Goal: Task Accomplishment & Management: Manage account settings

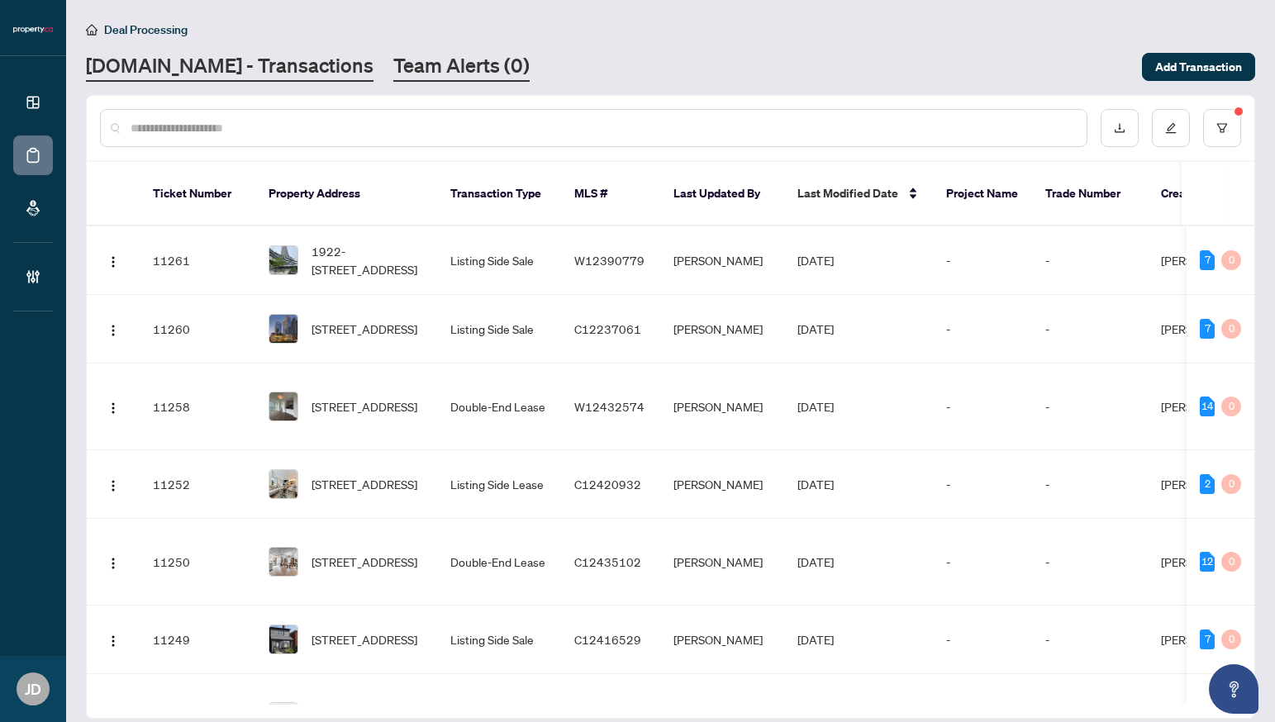
click at [434, 58] on link "Team Alerts (0)" at bounding box center [461, 67] width 136 height 30
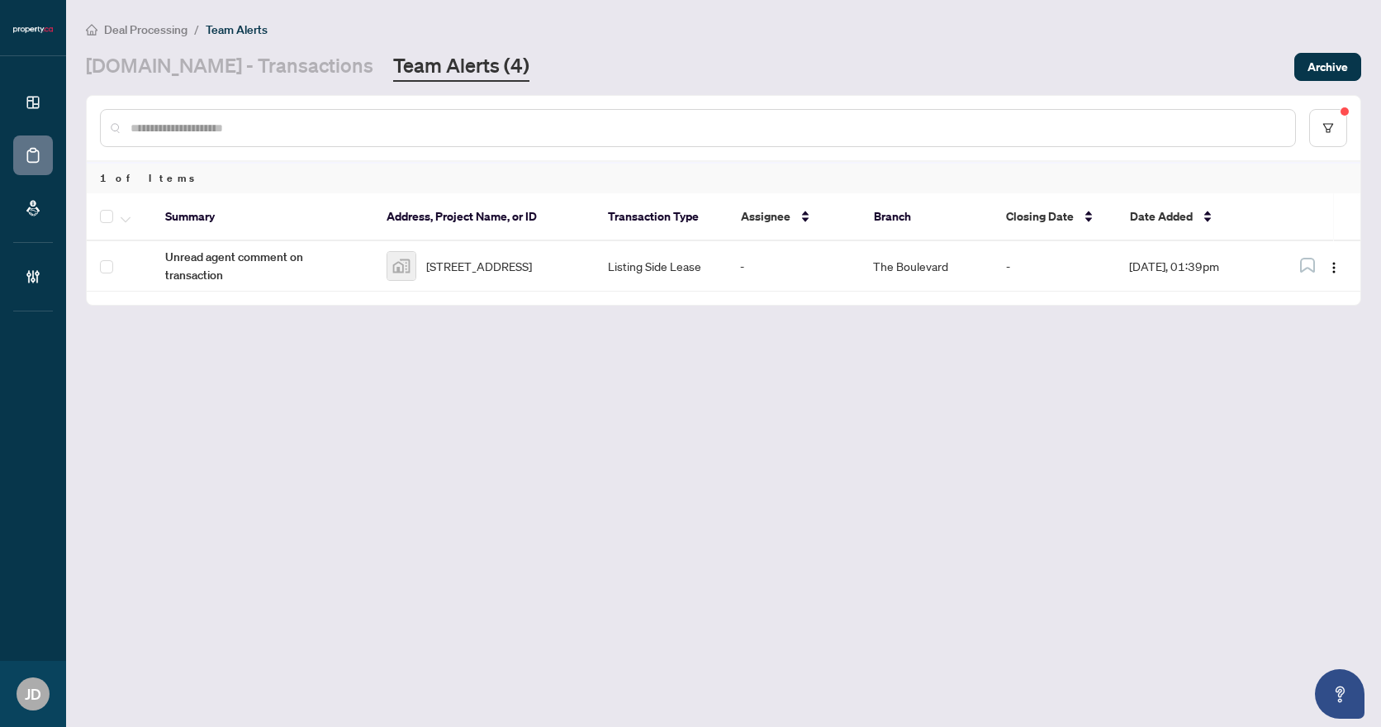
drag, startPoint x: 759, startPoint y: 421, endPoint x: 506, endPoint y: 351, distance: 263.0
click at [745, 418] on main "Deal Processing / Team Alerts [DOMAIN_NAME] - Transactions Team Alerts (4) Arch…" at bounding box center [723, 363] width 1315 height 727
click at [211, 62] on link "[DOMAIN_NAME] - Transactions" at bounding box center [230, 67] width 288 height 30
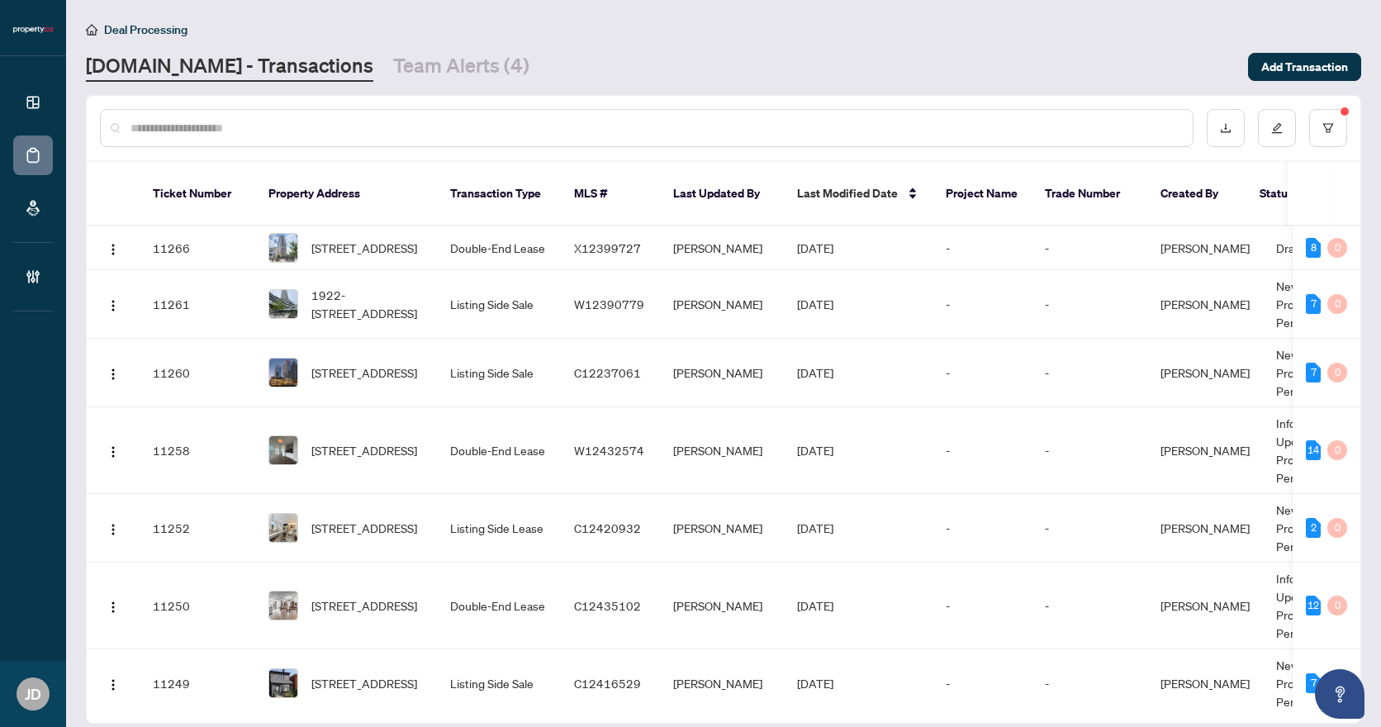
click at [397, 83] on main "Deal Processing [DOMAIN_NAME] - Transactions Team Alerts (4) Add Transaction Ti…" at bounding box center [723, 363] width 1315 height 727
click at [410, 74] on link "Team Alerts (4)" at bounding box center [461, 67] width 136 height 30
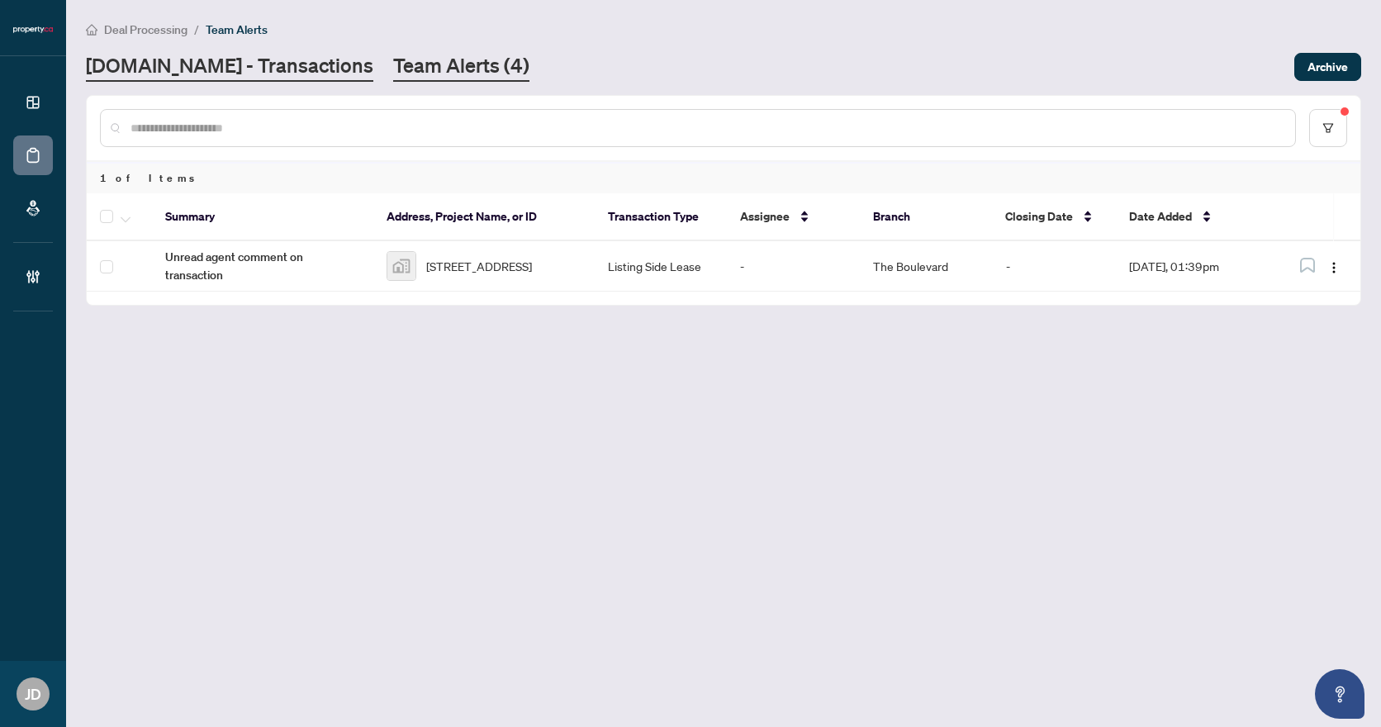
click at [215, 67] on link "[DOMAIN_NAME] - Transactions" at bounding box center [230, 67] width 288 height 30
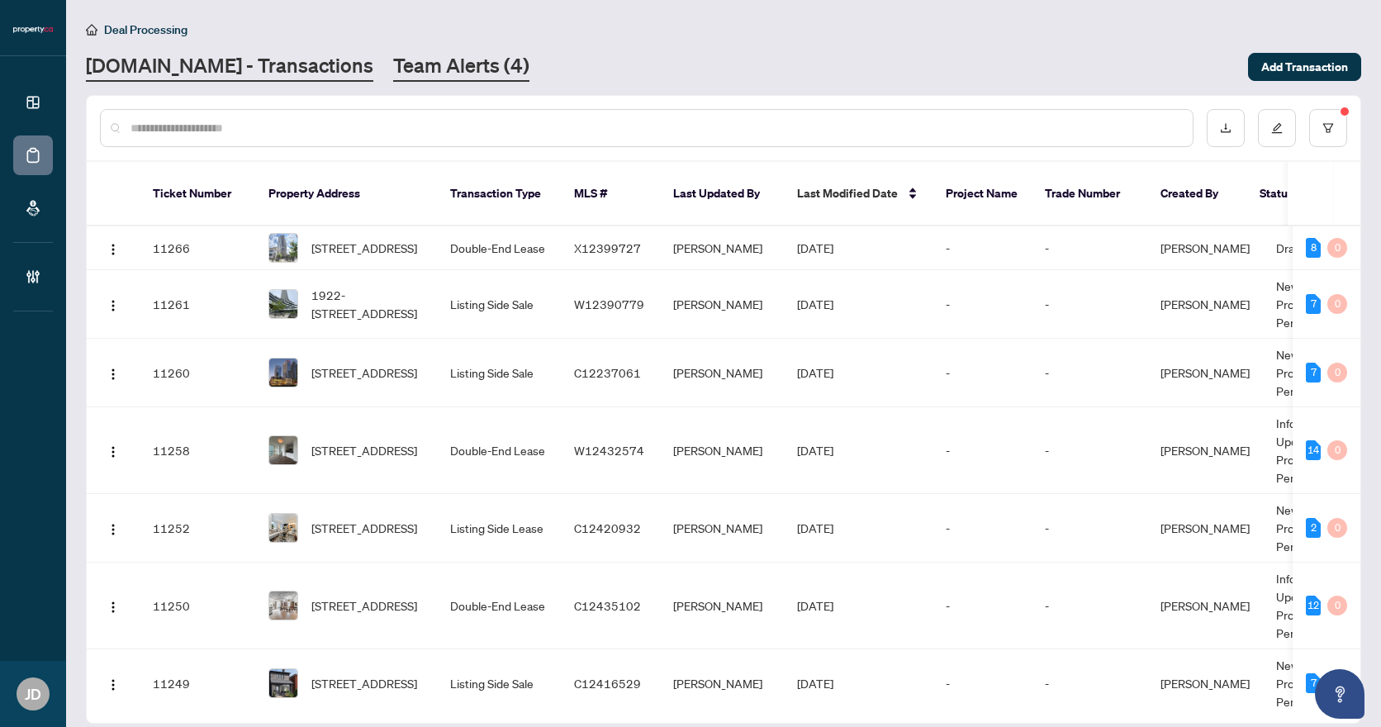
click at [416, 74] on link "Team Alerts (4)" at bounding box center [461, 67] width 136 height 30
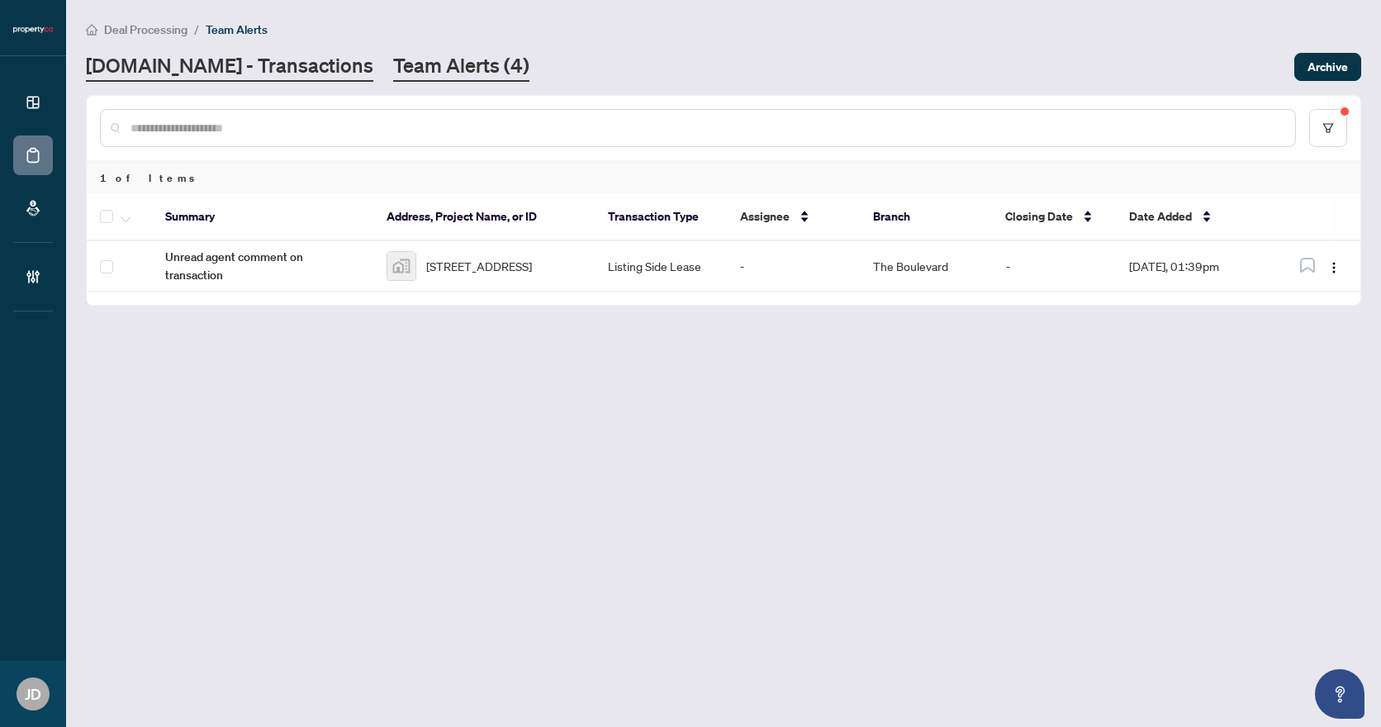
click at [250, 64] on link "[DOMAIN_NAME] - Transactions" at bounding box center [230, 67] width 288 height 30
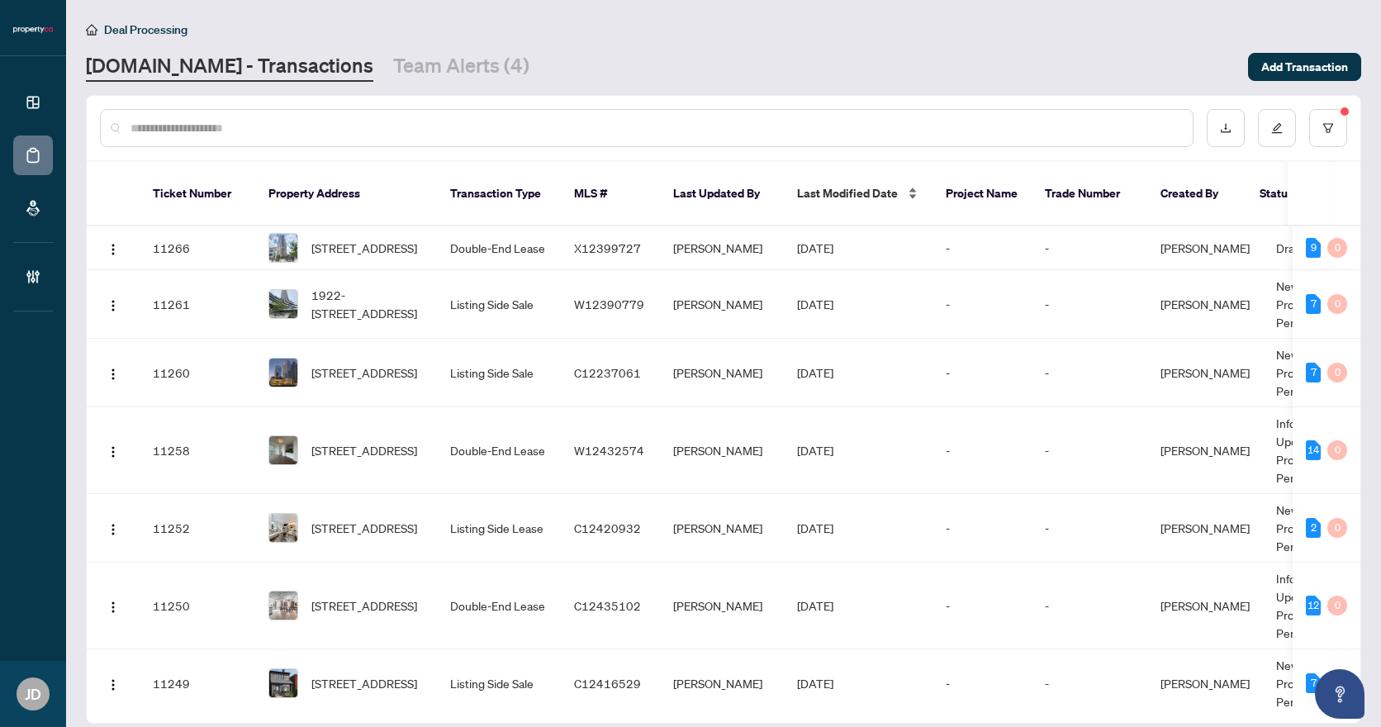
click at [909, 186] on div "Last Modified Date" at bounding box center [858, 193] width 122 height 18
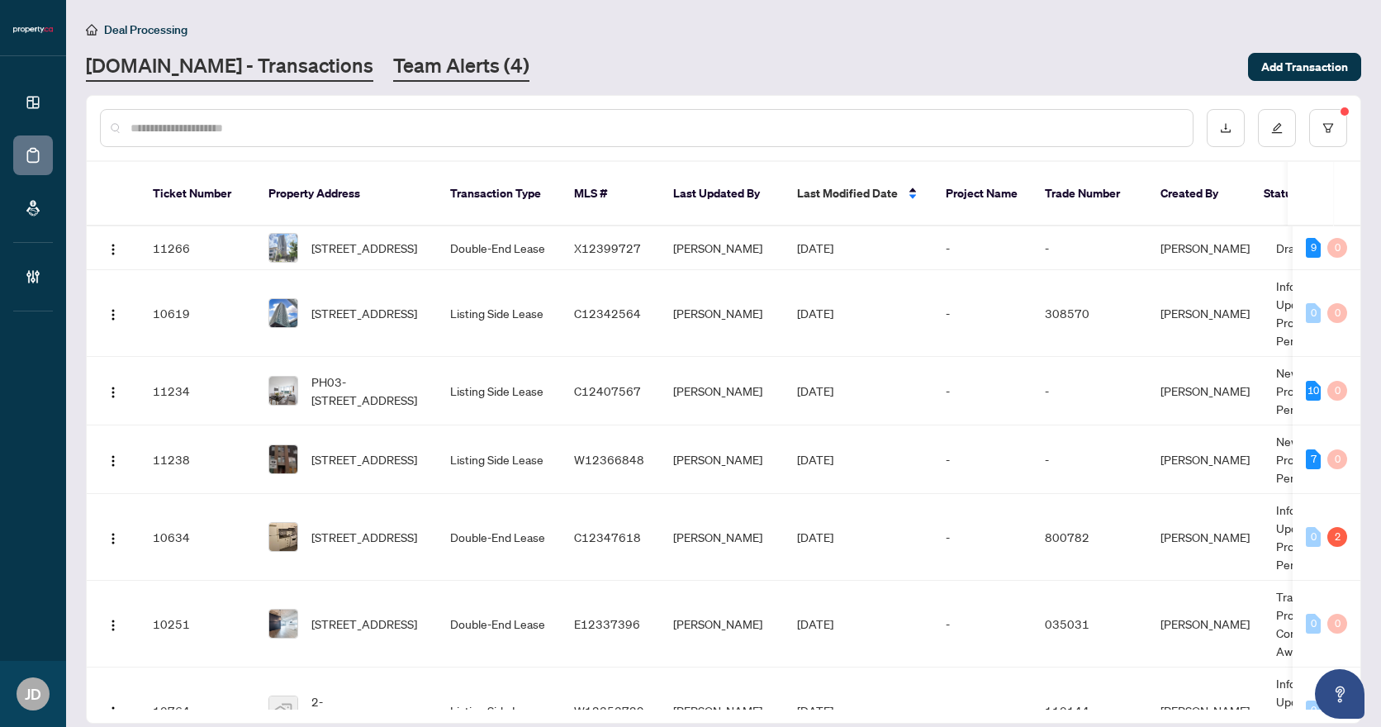
click at [407, 74] on link "Team Alerts (4)" at bounding box center [461, 67] width 136 height 30
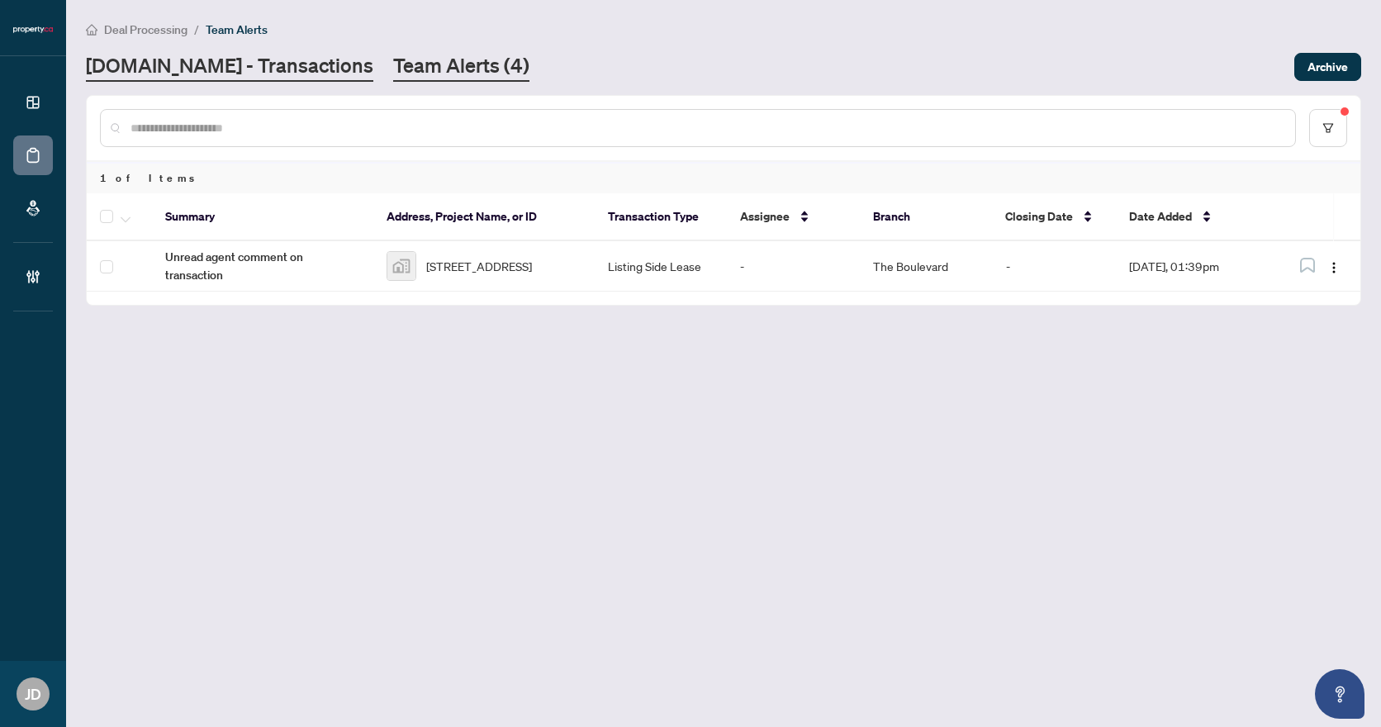
click at [239, 62] on link "[DOMAIN_NAME] - Transactions" at bounding box center [230, 67] width 288 height 30
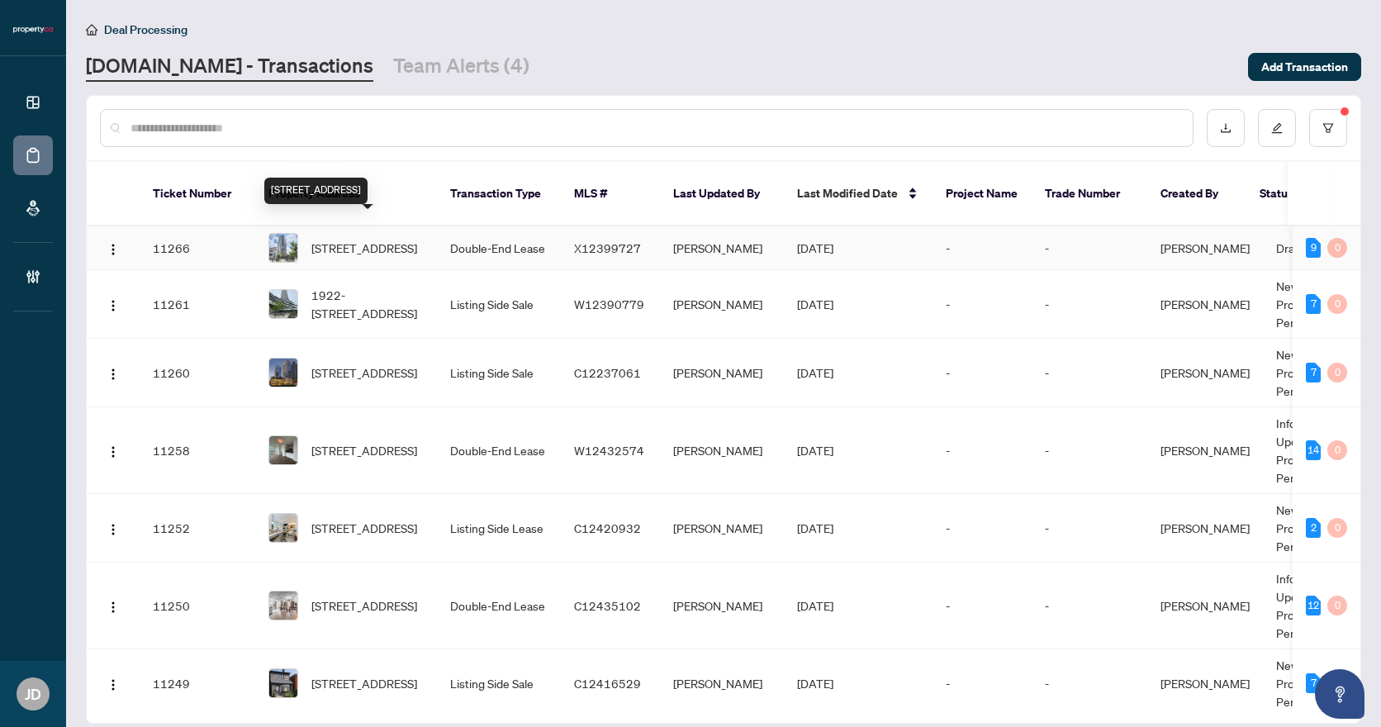
click at [380, 239] on span "[STREET_ADDRESS]" at bounding box center [364, 248] width 106 height 18
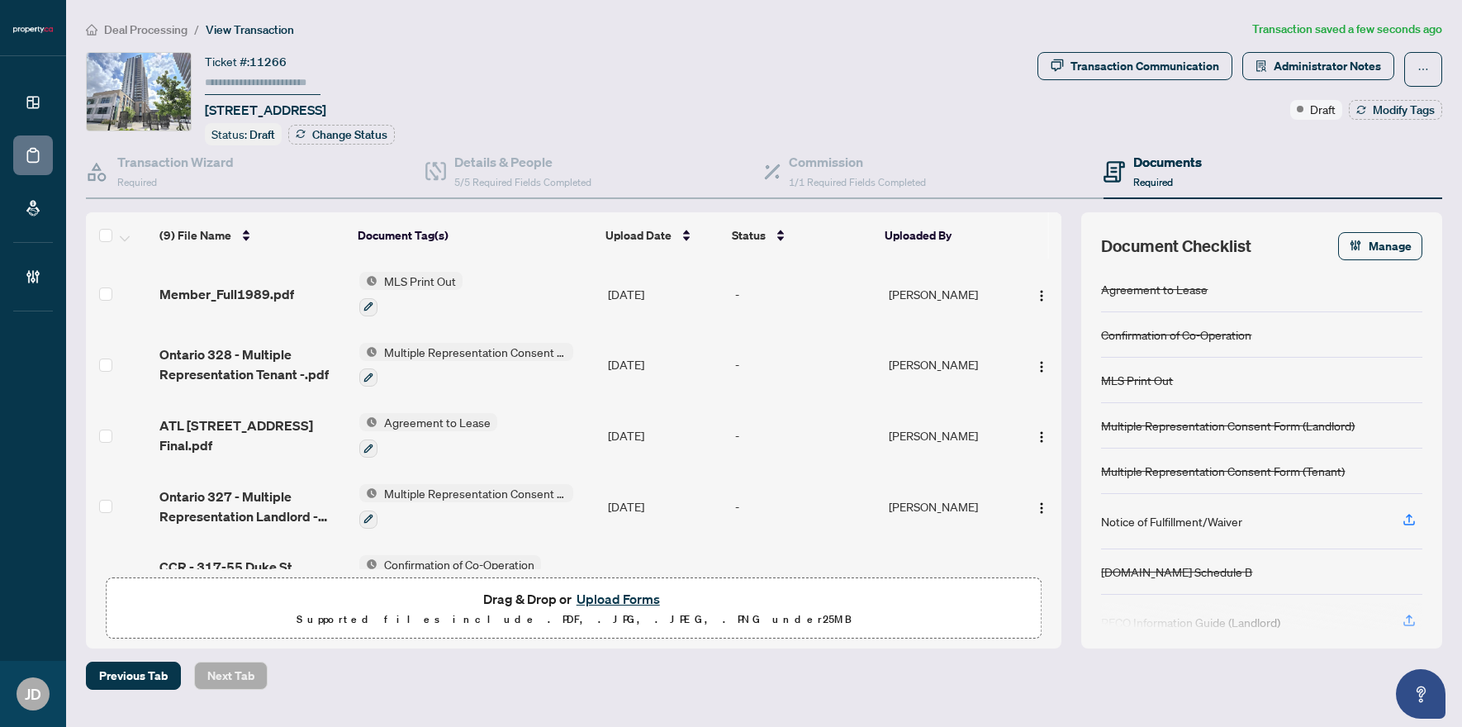
scroll to position [21, 0]
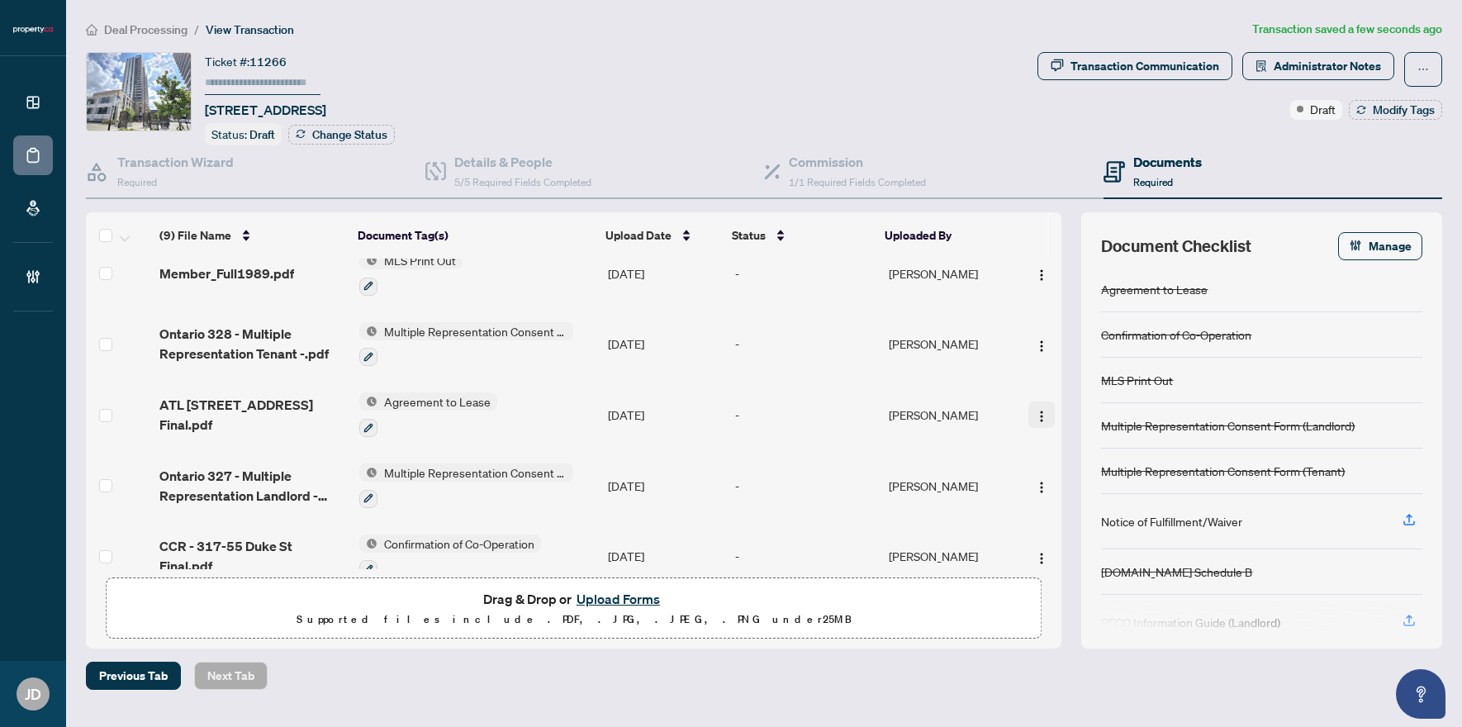
click at [1035, 416] on img "button" at bounding box center [1041, 416] width 13 height 13
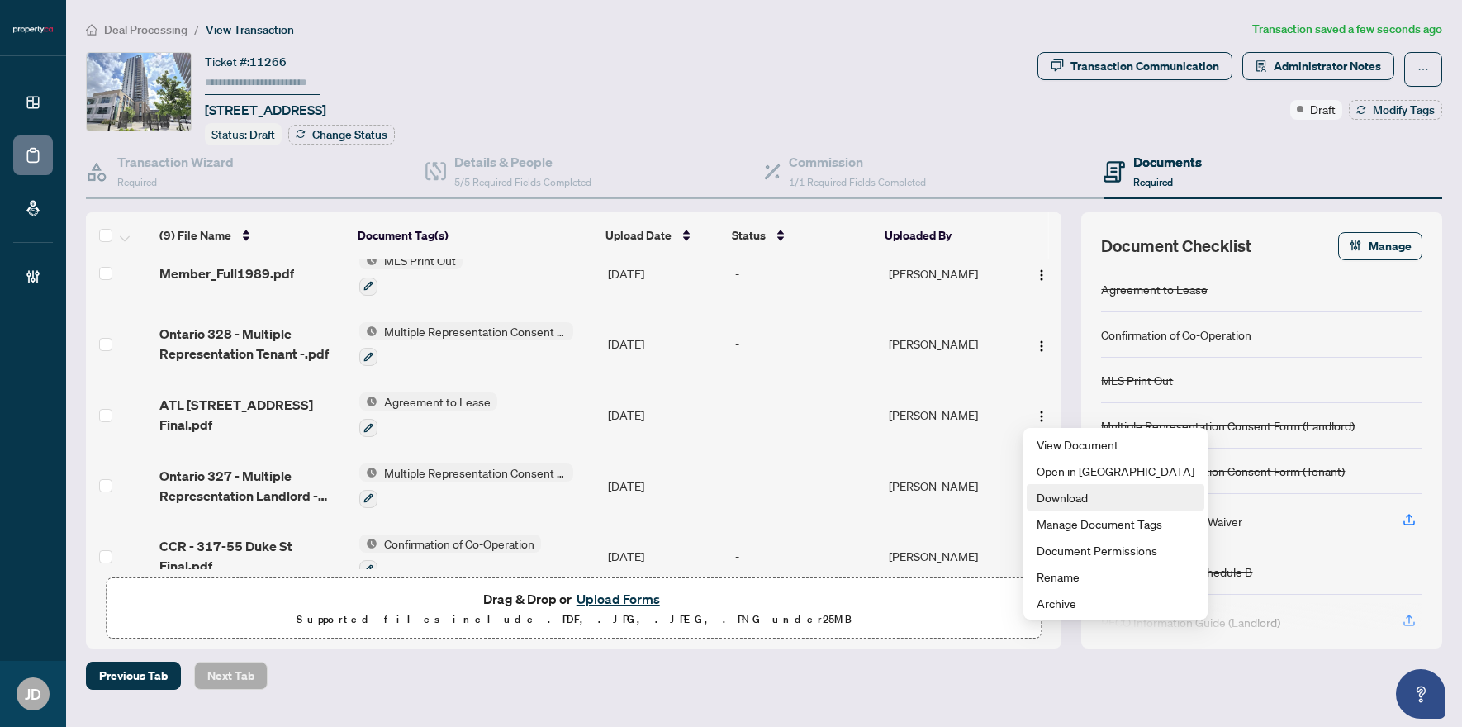
click at [1084, 498] on span "Download" at bounding box center [1116, 497] width 158 height 18
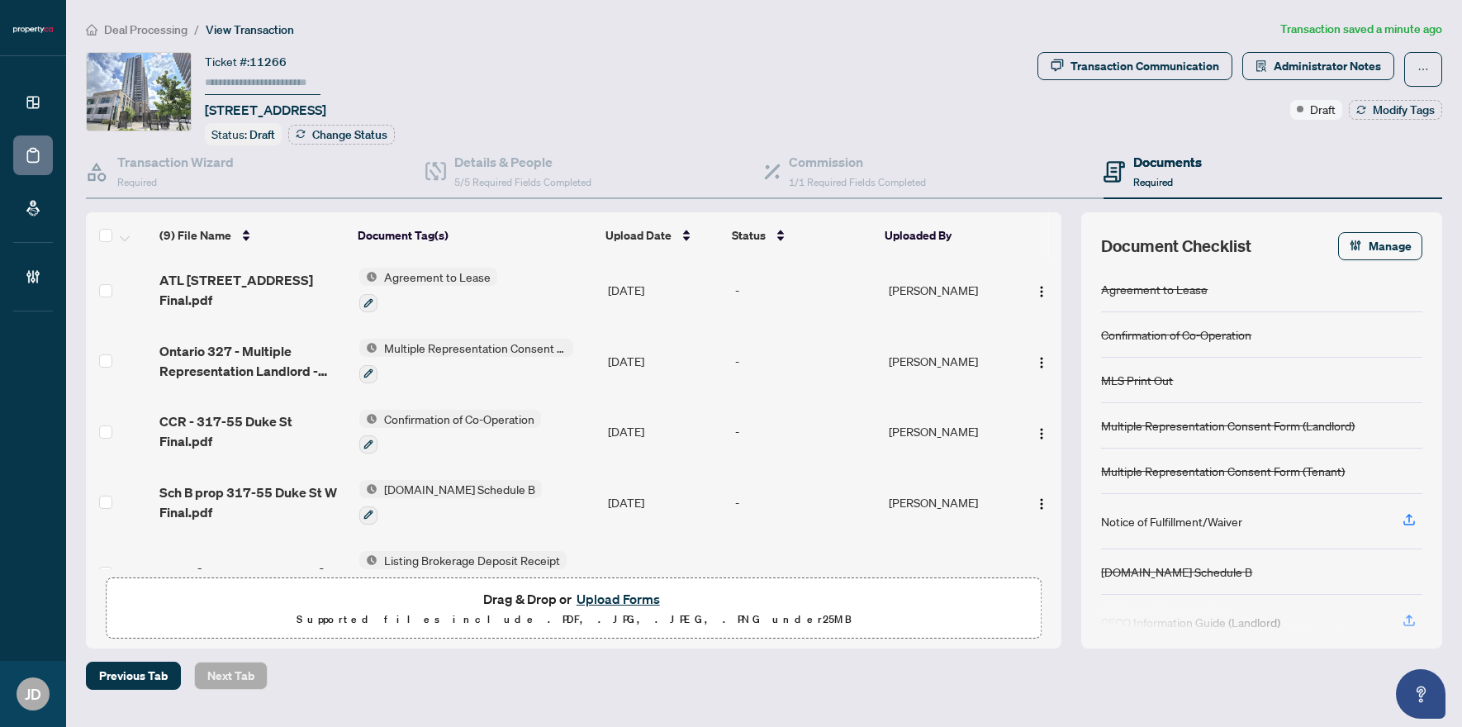
scroll to position [162, 0]
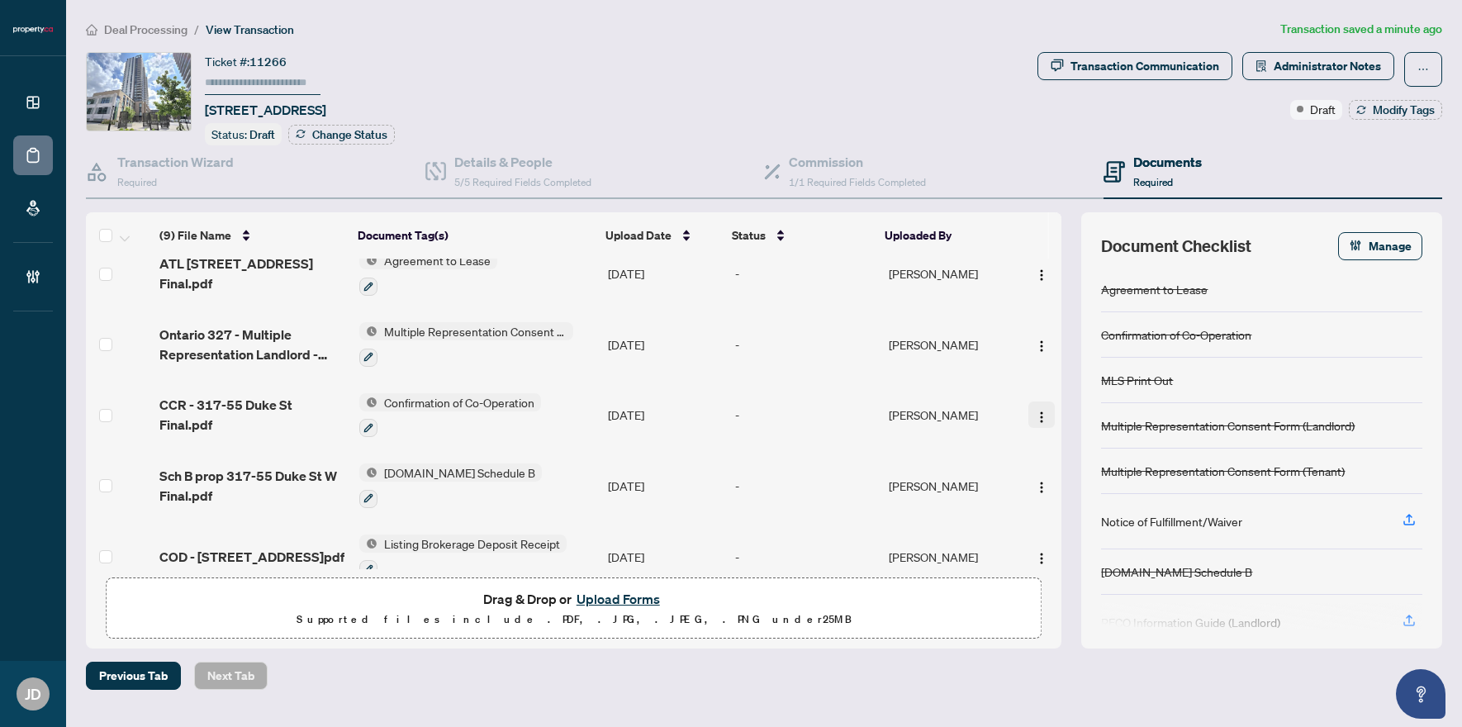
click at [1039, 417] on img "button" at bounding box center [1041, 417] width 13 height 13
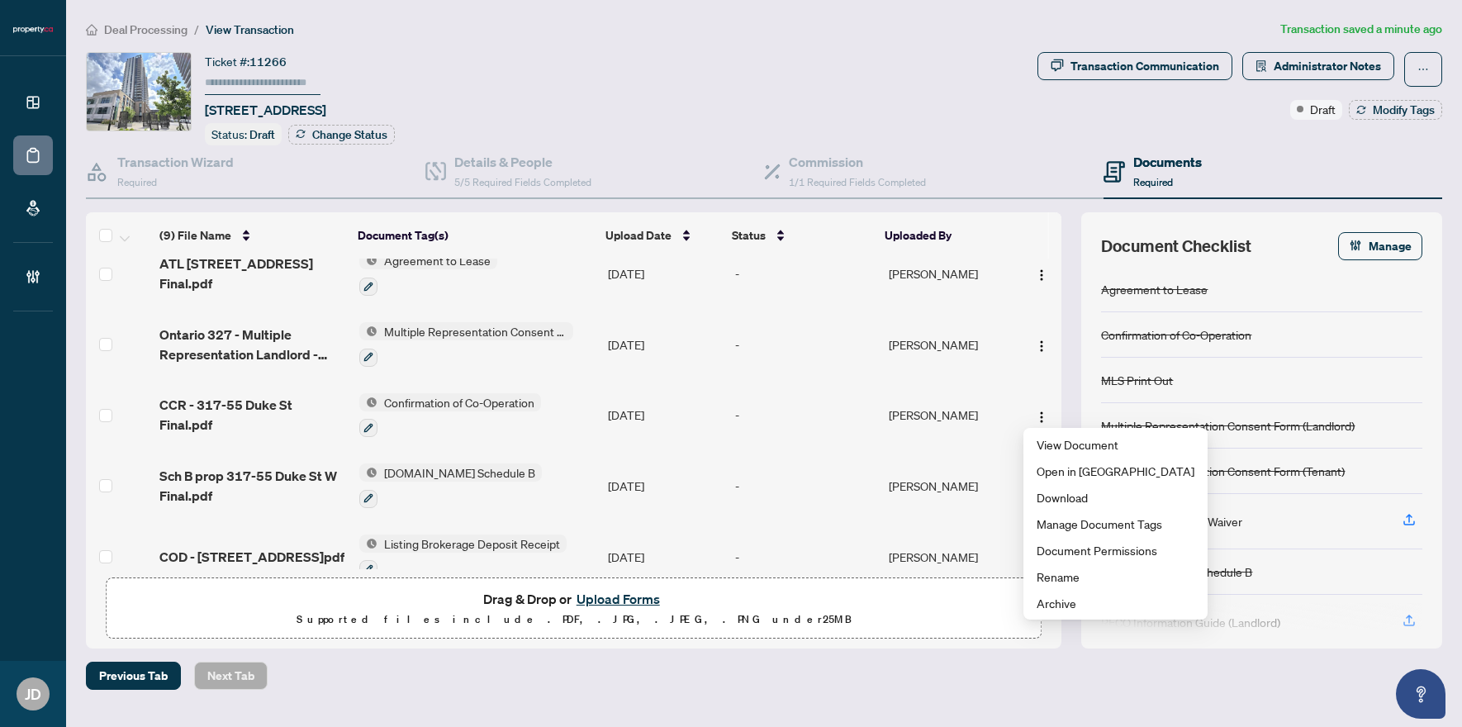
click at [269, 435] on td "CCR - 317-55 Duke St Final.pdf" at bounding box center [252, 415] width 199 height 71
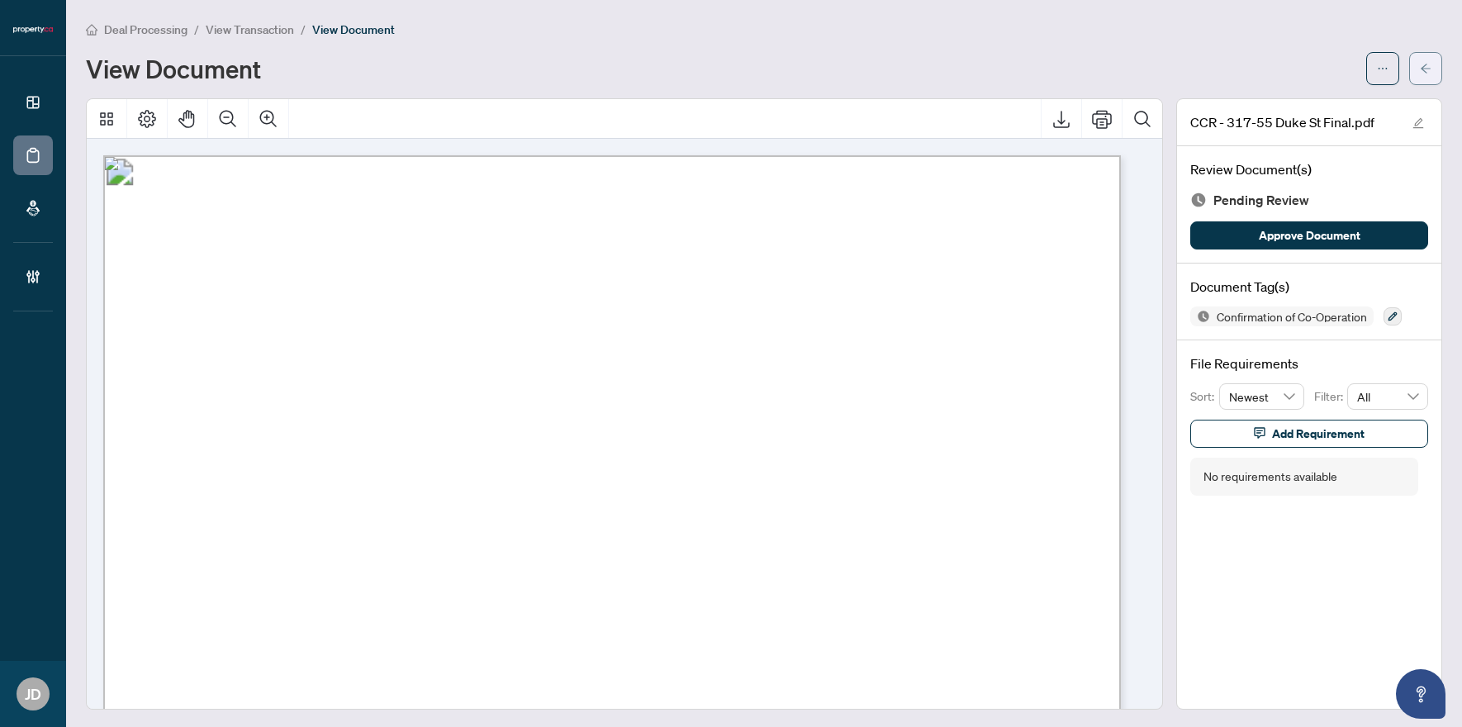
click at [1274, 77] on button "button" at bounding box center [1425, 68] width 33 height 33
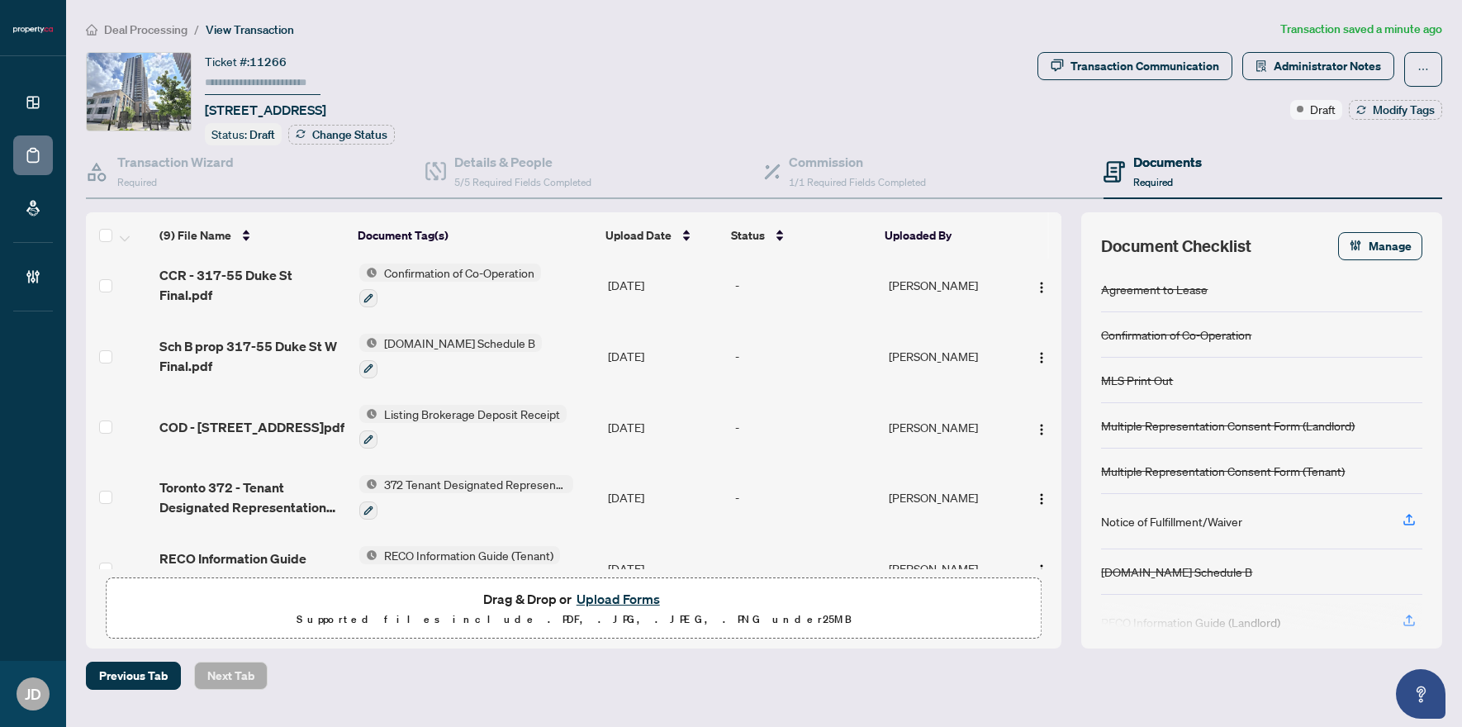
scroll to position [316, 0]
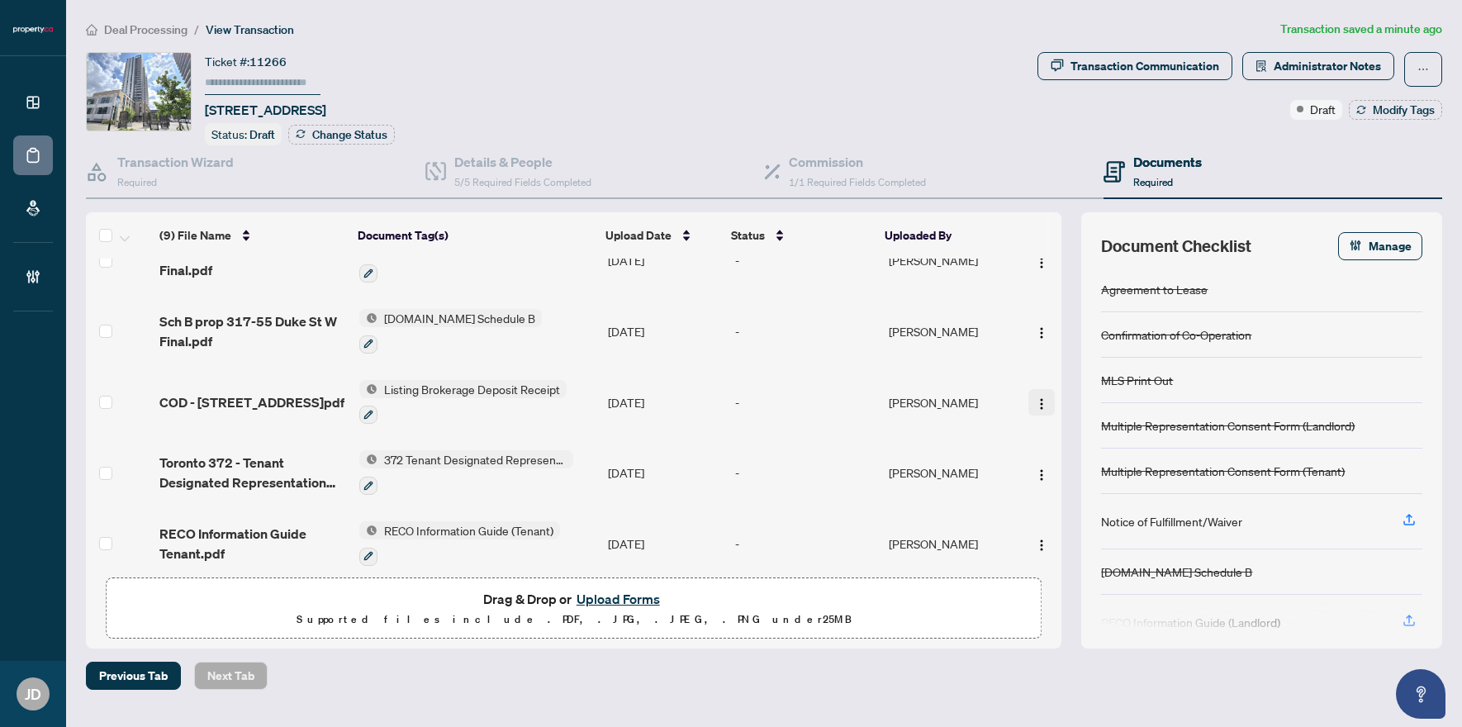
click at [1035, 399] on img "button" at bounding box center [1041, 403] width 13 height 13
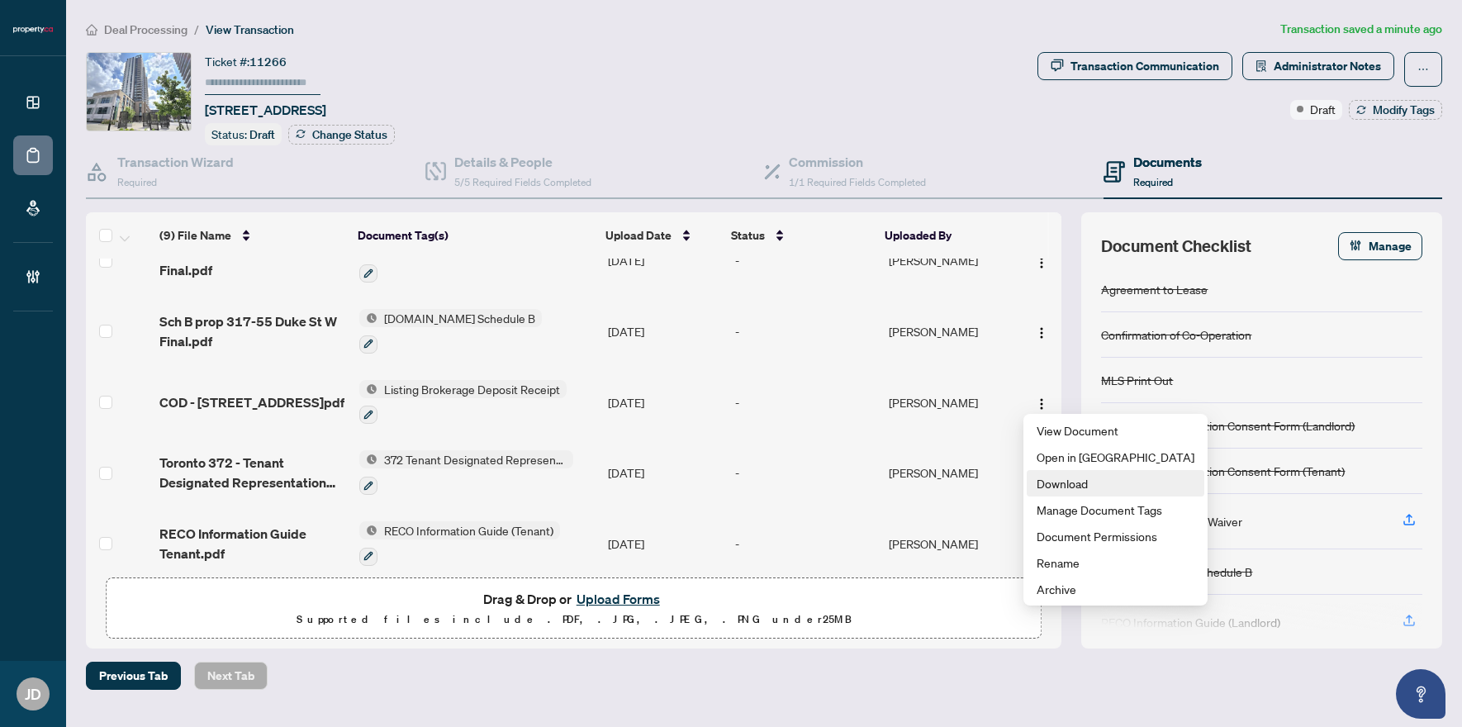
click at [1062, 474] on span "Download" at bounding box center [1116, 483] width 158 height 18
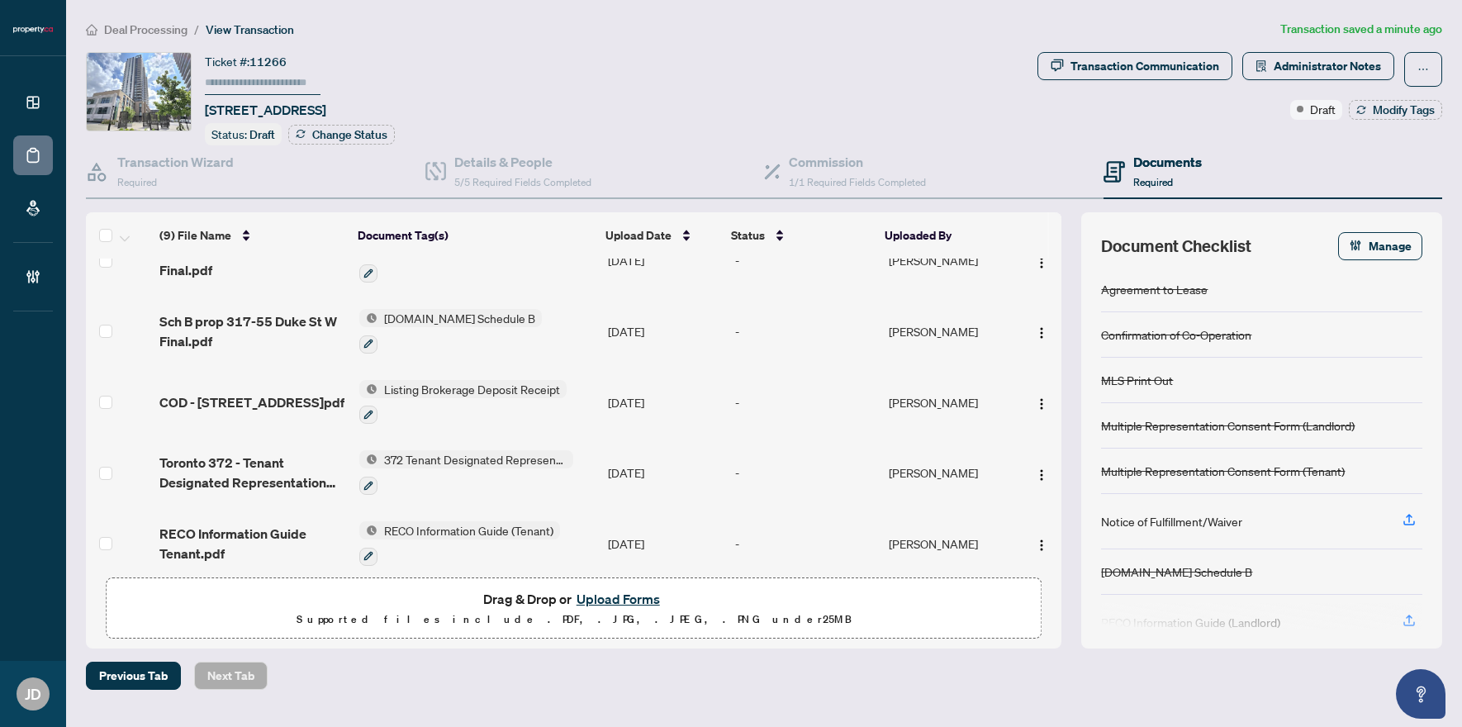
click at [469, 385] on span "Listing Brokerage Deposit Receipt" at bounding box center [472, 389] width 189 height 18
click at [443, 408] on div at bounding box center [462, 415] width 207 height 20
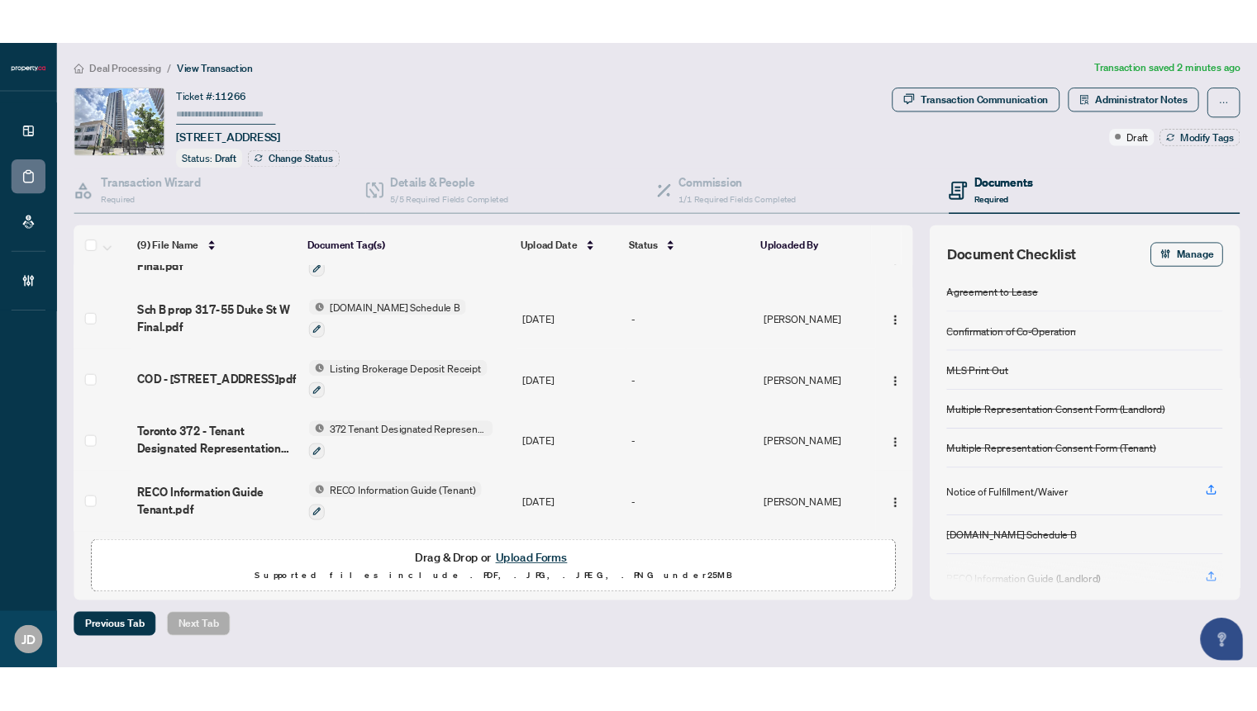
scroll to position [322, 0]
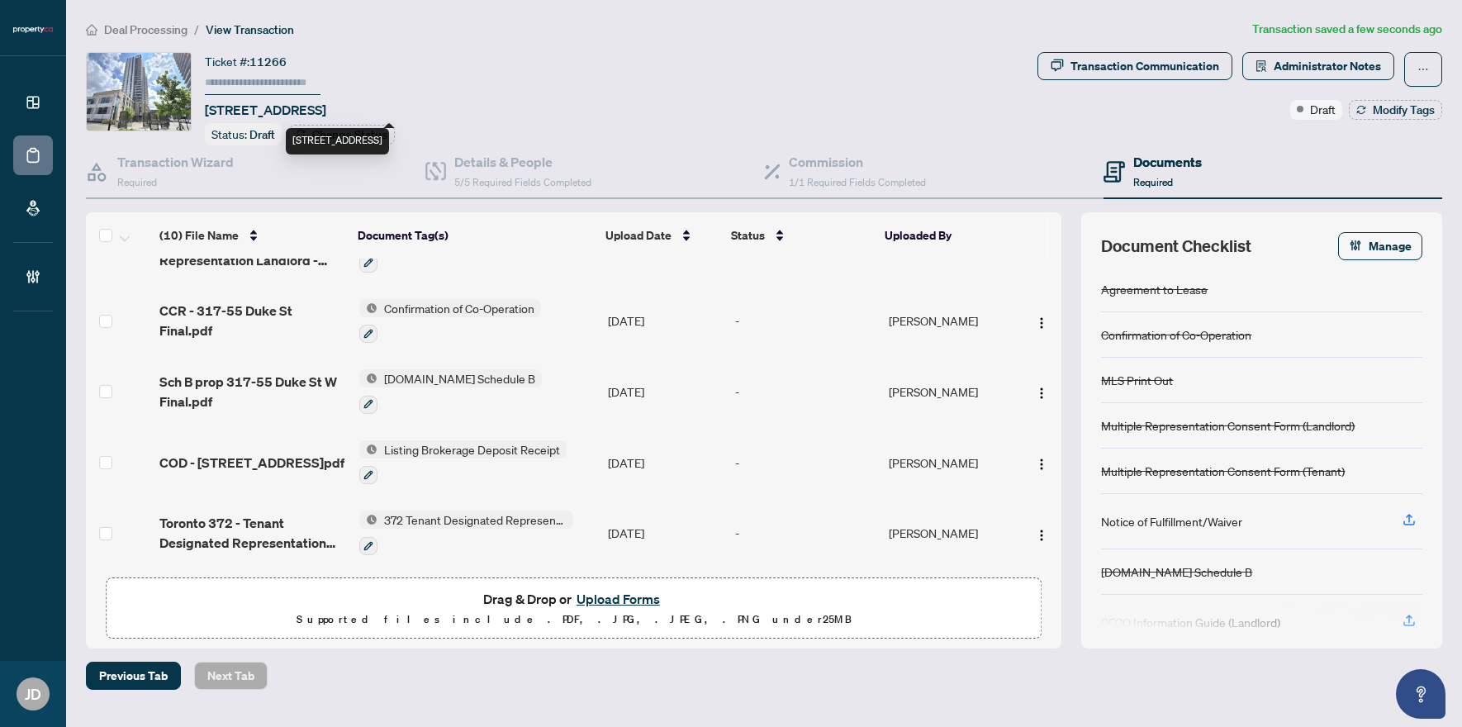
click at [326, 109] on span "[STREET_ADDRESS]" at bounding box center [265, 110] width 121 height 20
copy span "[STREET_ADDRESS]"
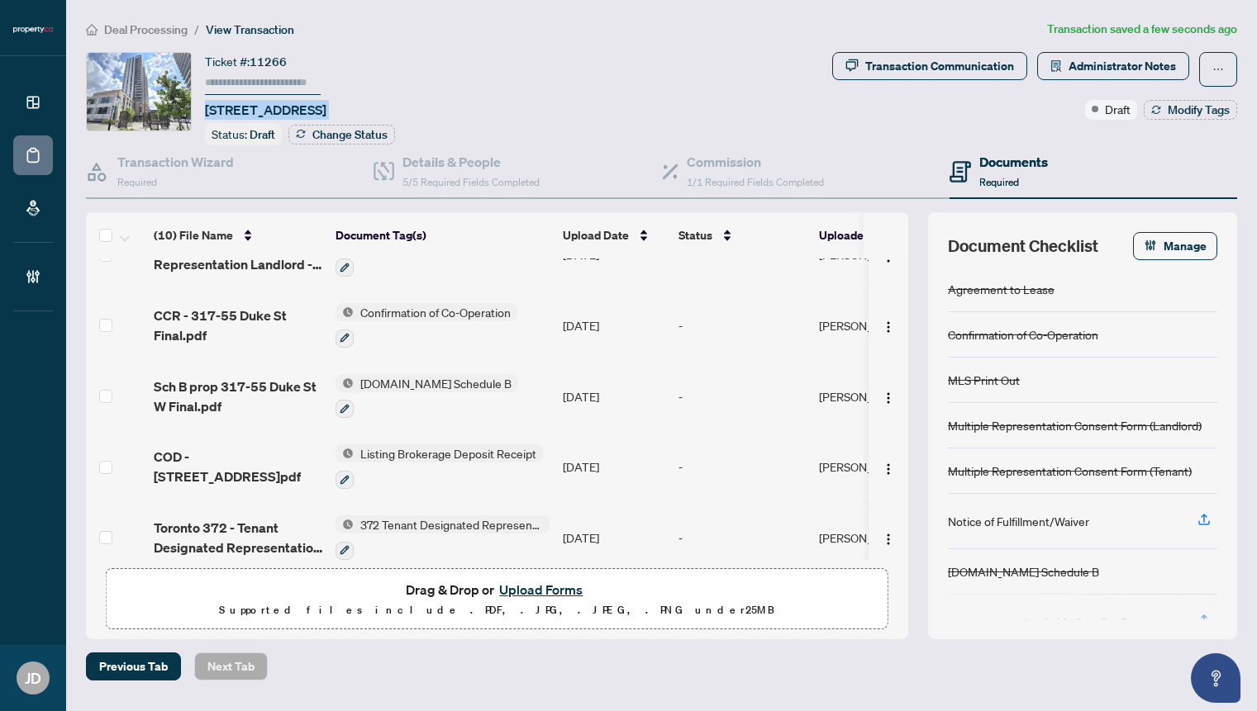
click at [721, 102] on div "Ticket #: 11266 [STREET_ADDRESS] Status: Draft Change Status" at bounding box center [455, 98] width 739 height 93
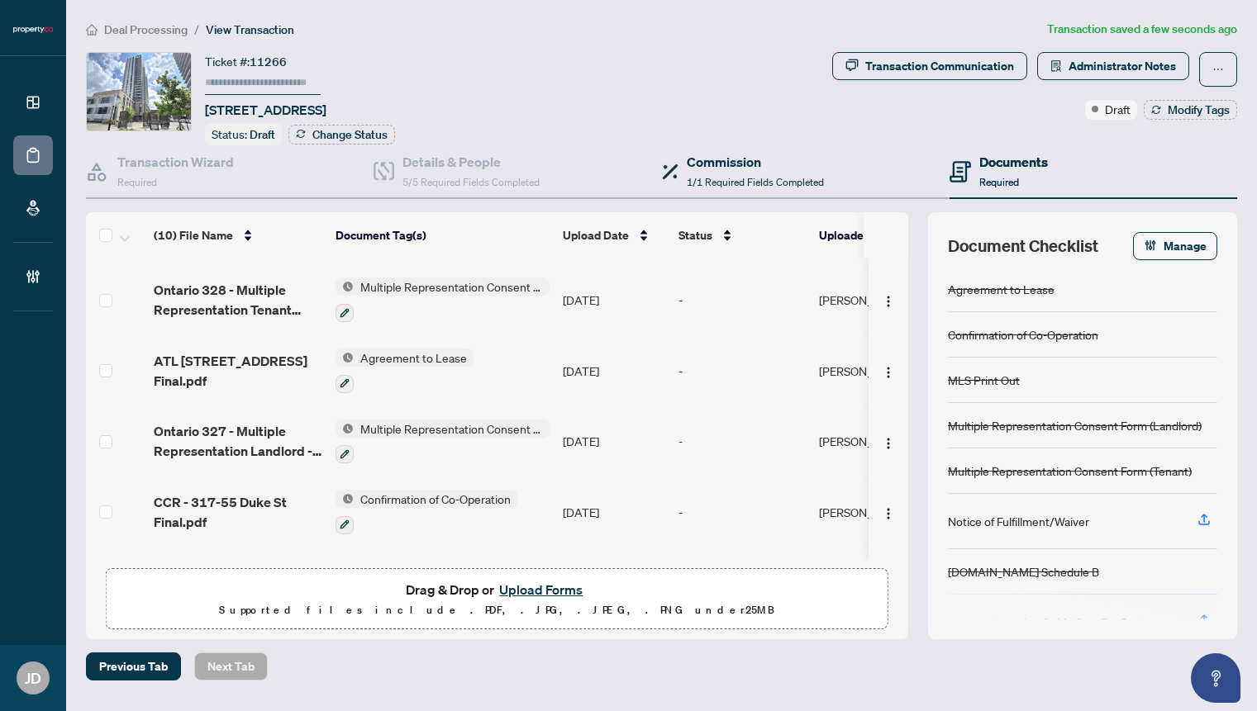
scroll to position [0, 0]
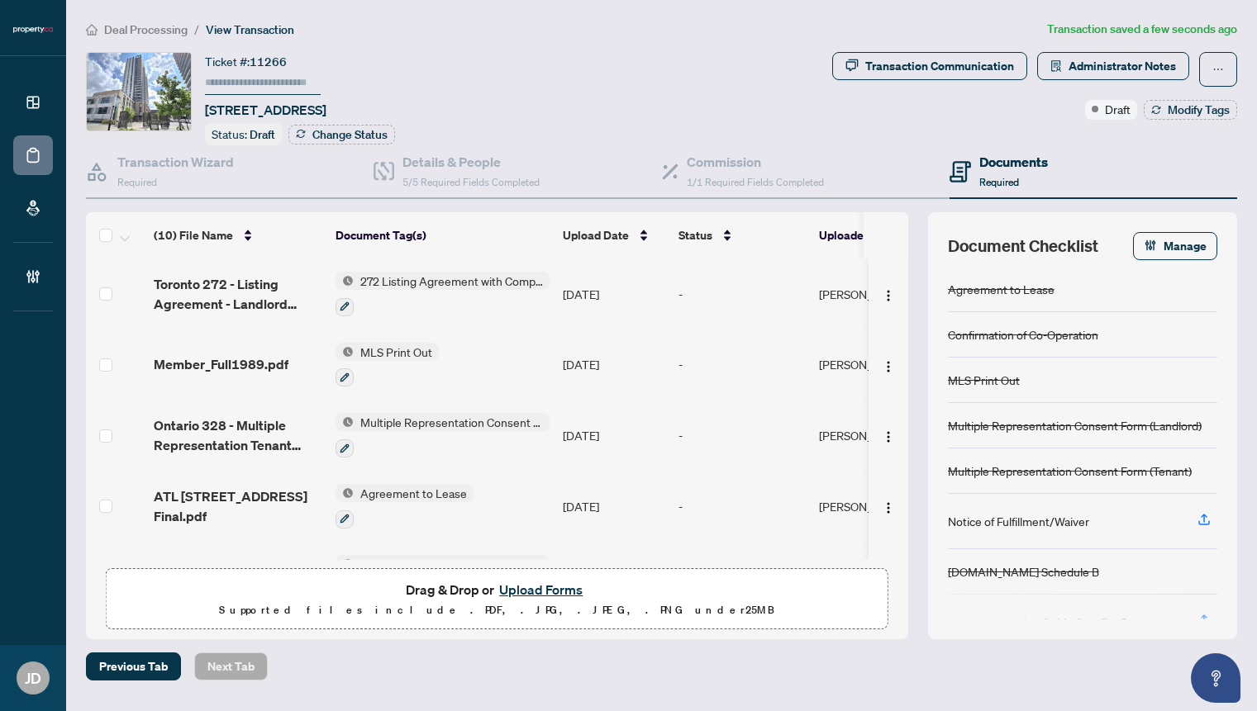
click at [166, 27] on span "Deal Processing" at bounding box center [145, 29] width 83 height 15
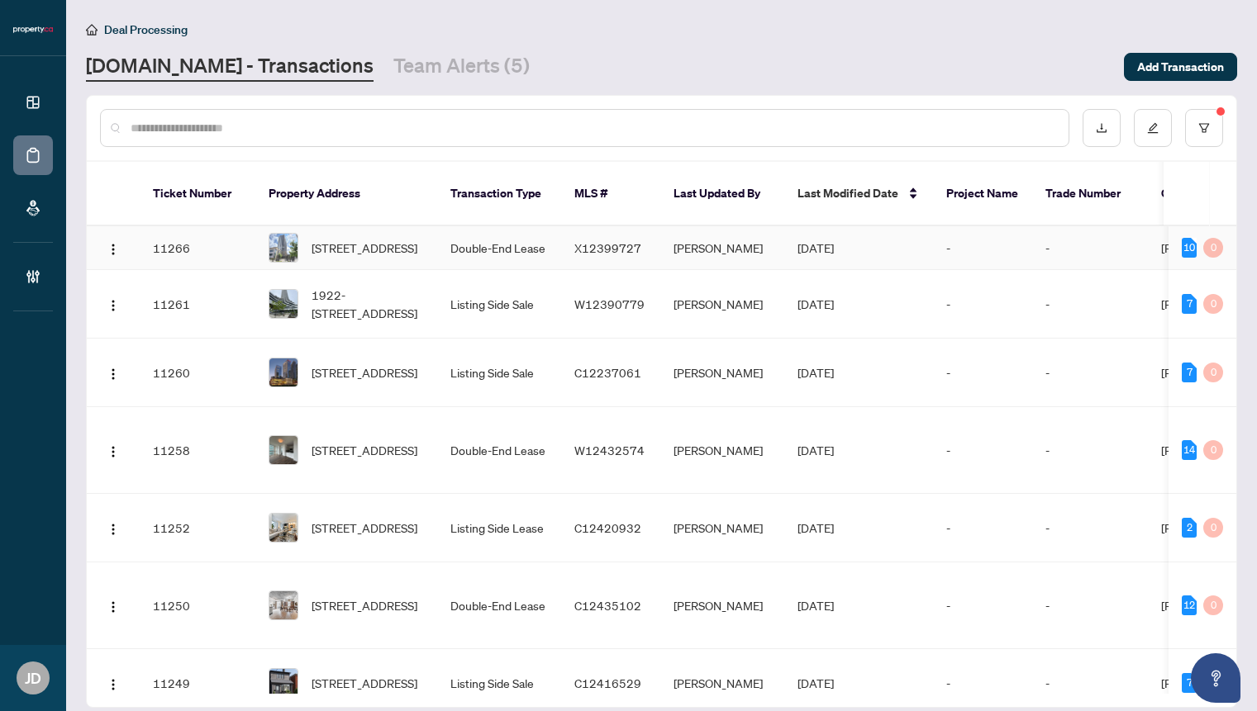
click at [483, 235] on td "Double-End Lease" at bounding box center [499, 248] width 124 height 44
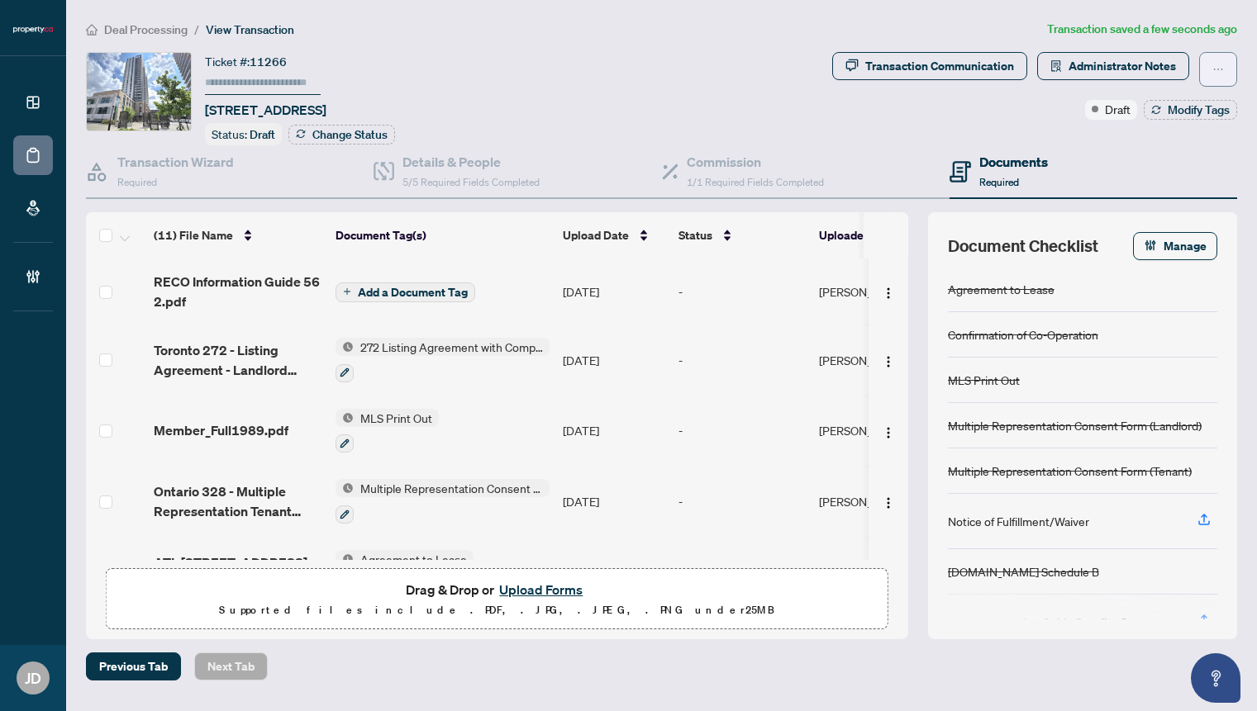
click at [1227, 60] on button "button" at bounding box center [1218, 69] width 38 height 35
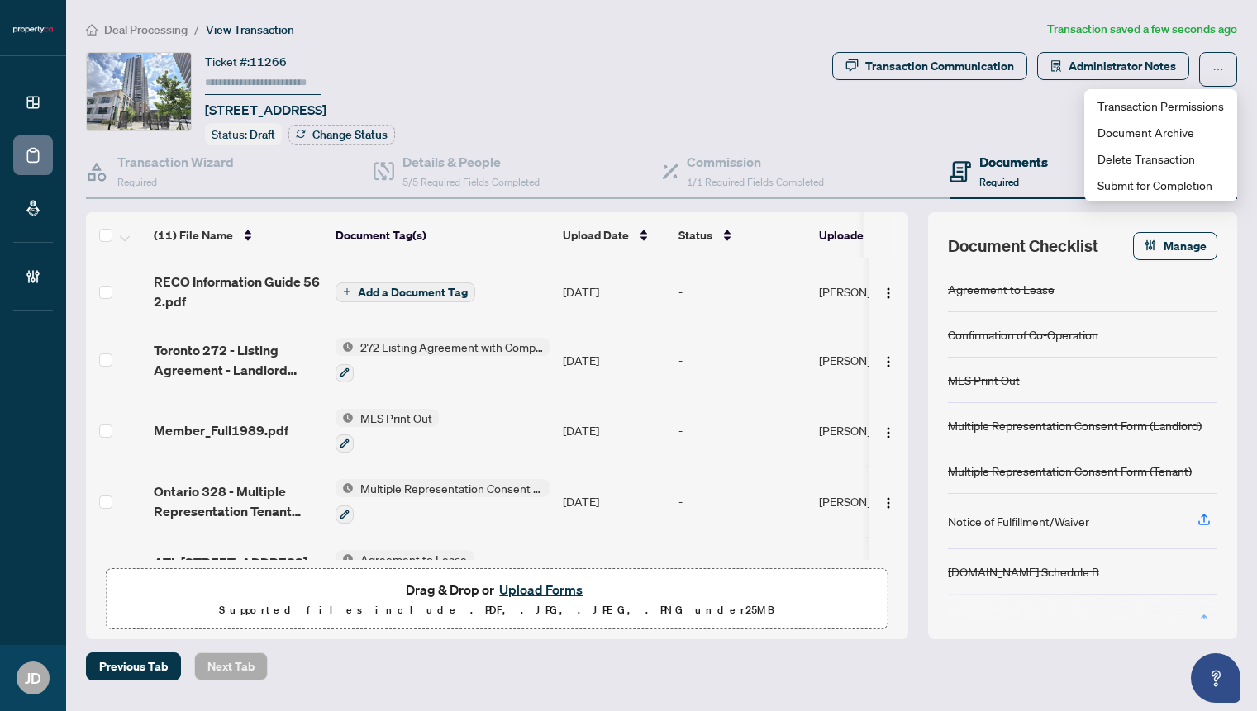
click at [950, 133] on div "Transaction Communication Administrator Notes Draft Modify Tags" at bounding box center [1034, 98] width 411 height 93
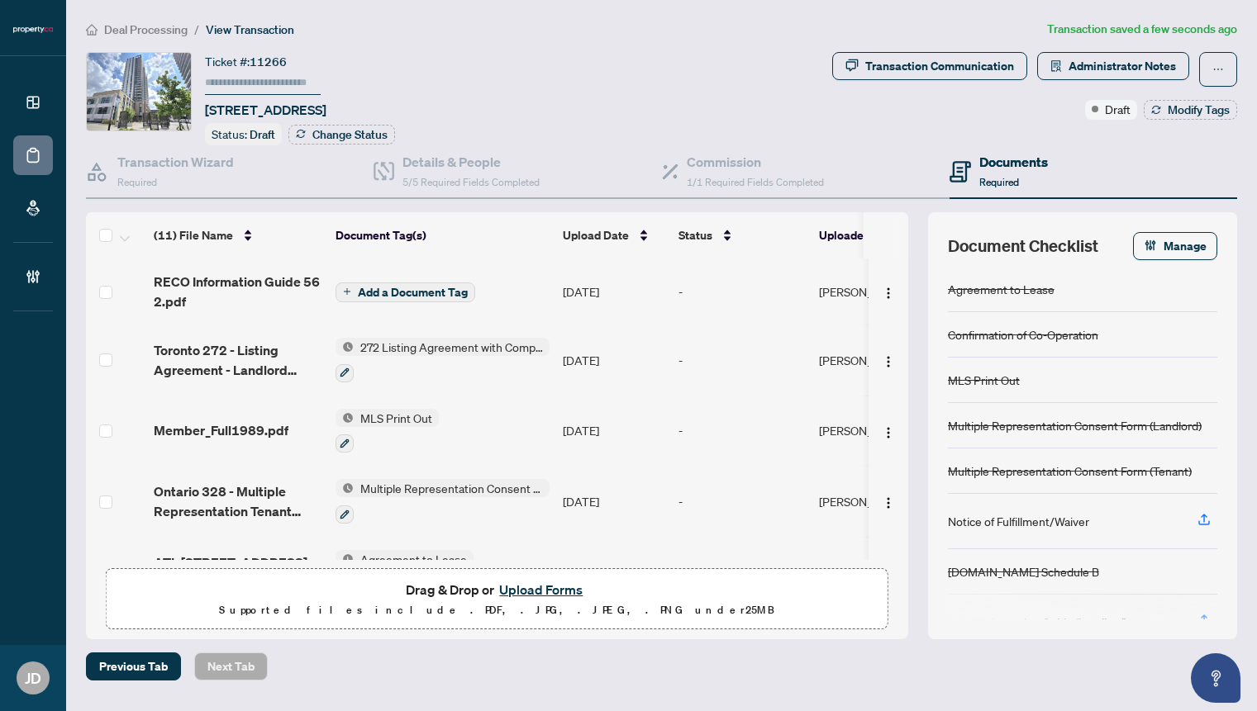
click at [167, 26] on span "Deal Processing" at bounding box center [145, 29] width 83 height 15
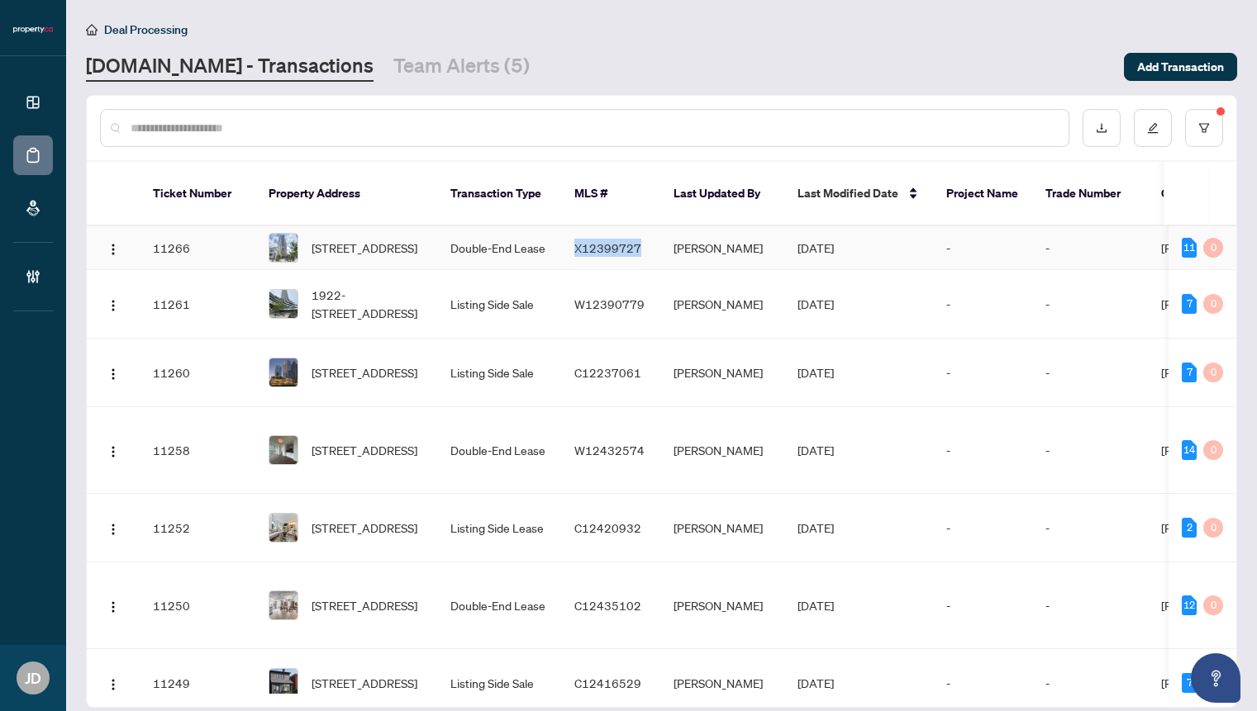
drag, startPoint x: 637, startPoint y: 234, endPoint x: 573, endPoint y: 235, distance: 64.4
click at [573, 235] on td "X12399727" at bounding box center [610, 248] width 99 height 44
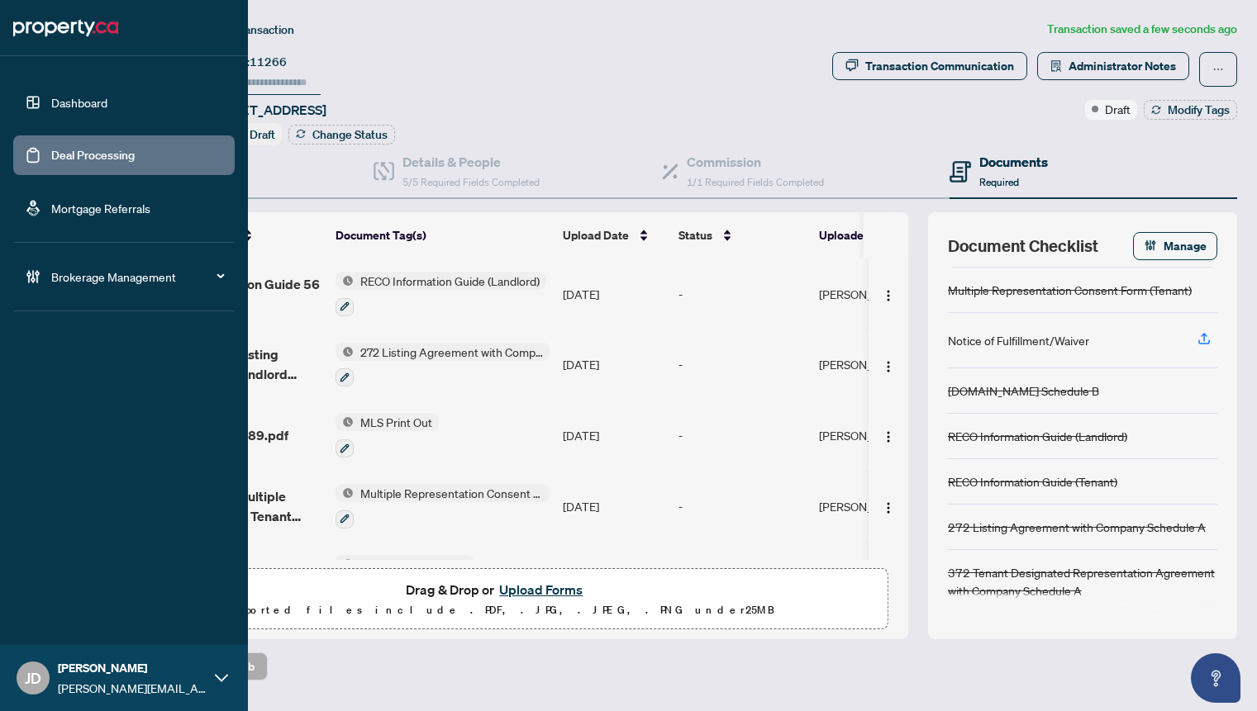
click at [52, 157] on link "Deal Processing" at bounding box center [92, 155] width 83 height 15
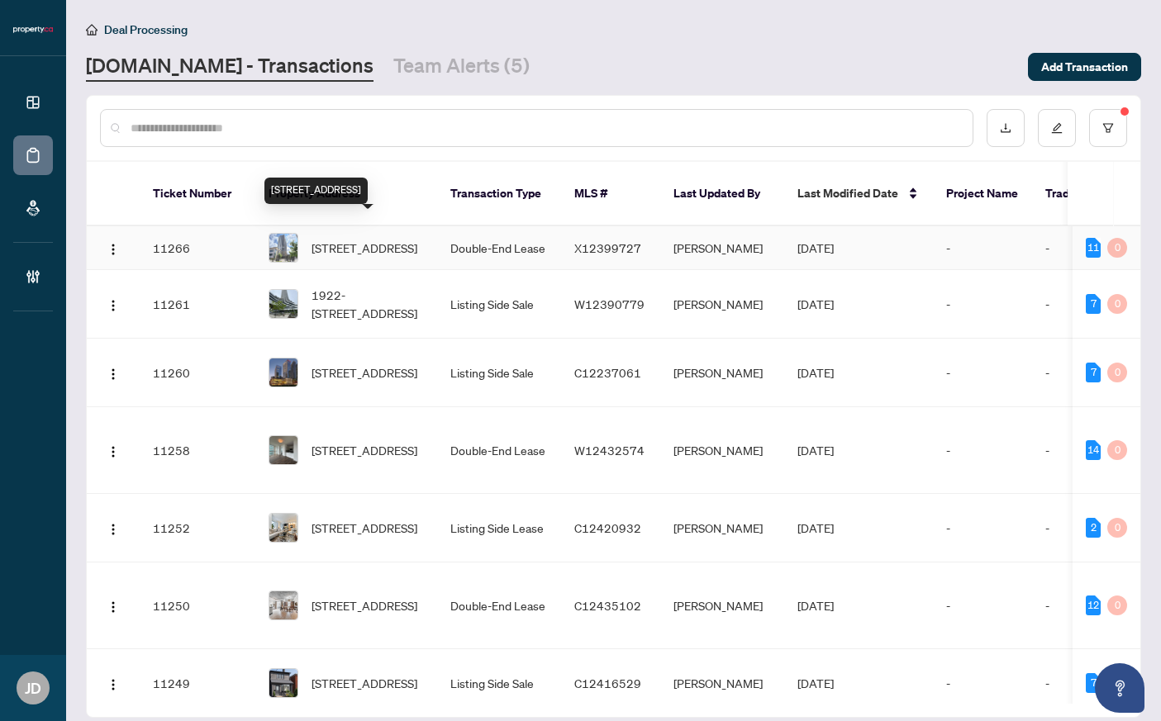
click at [383, 239] on span "[STREET_ADDRESS]" at bounding box center [364, 248] width 106 height 18
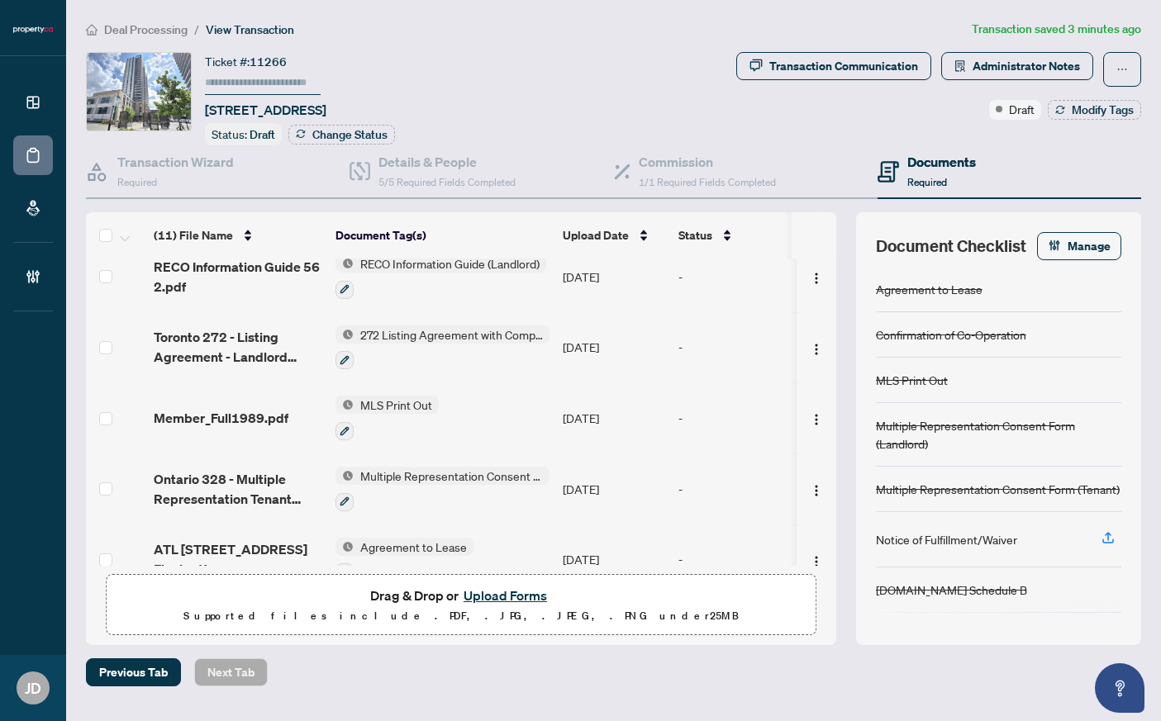
scroll to position [2, 0]
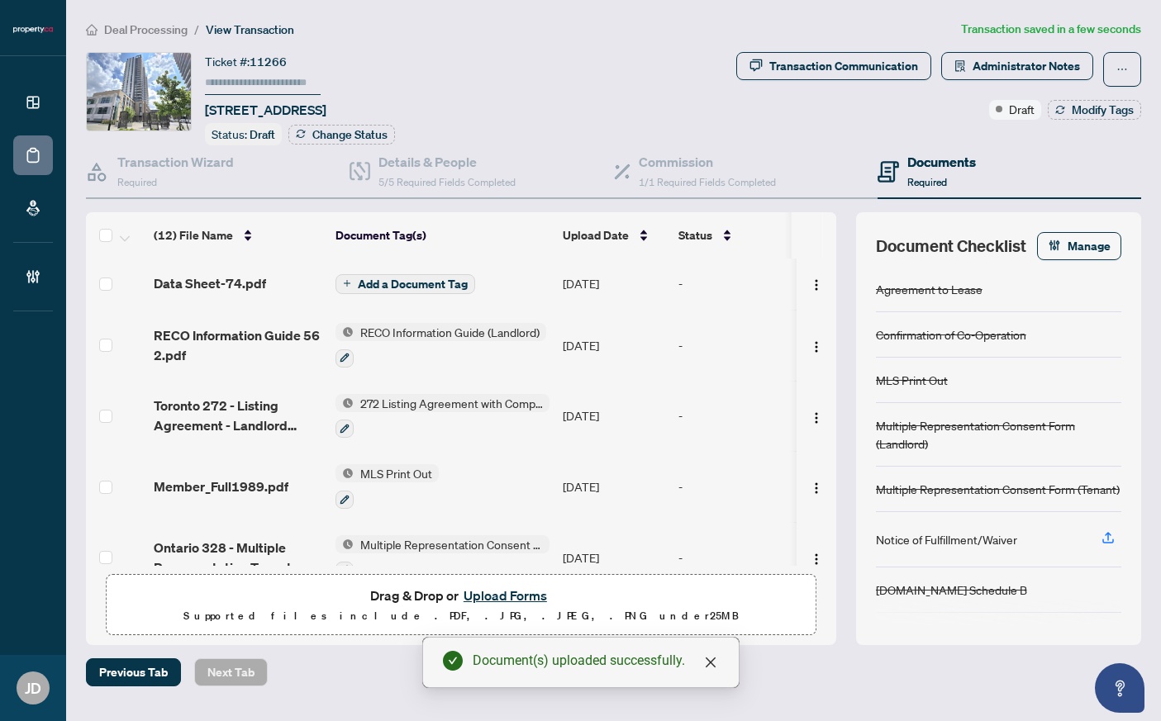
click at [447, 285] on span "Add a Document Tag" at bounding box center [413, 284] width 110 height 12
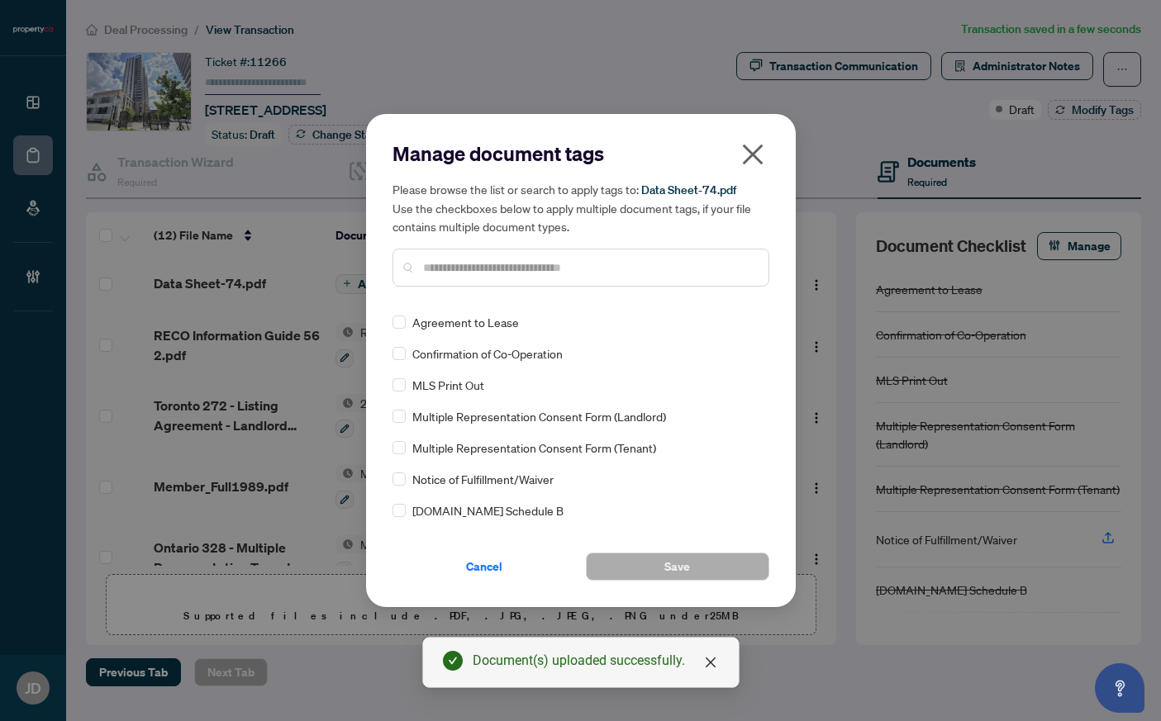
click at [455, 275] on input "text" at bounding box center [589, 268] width 332 height 18
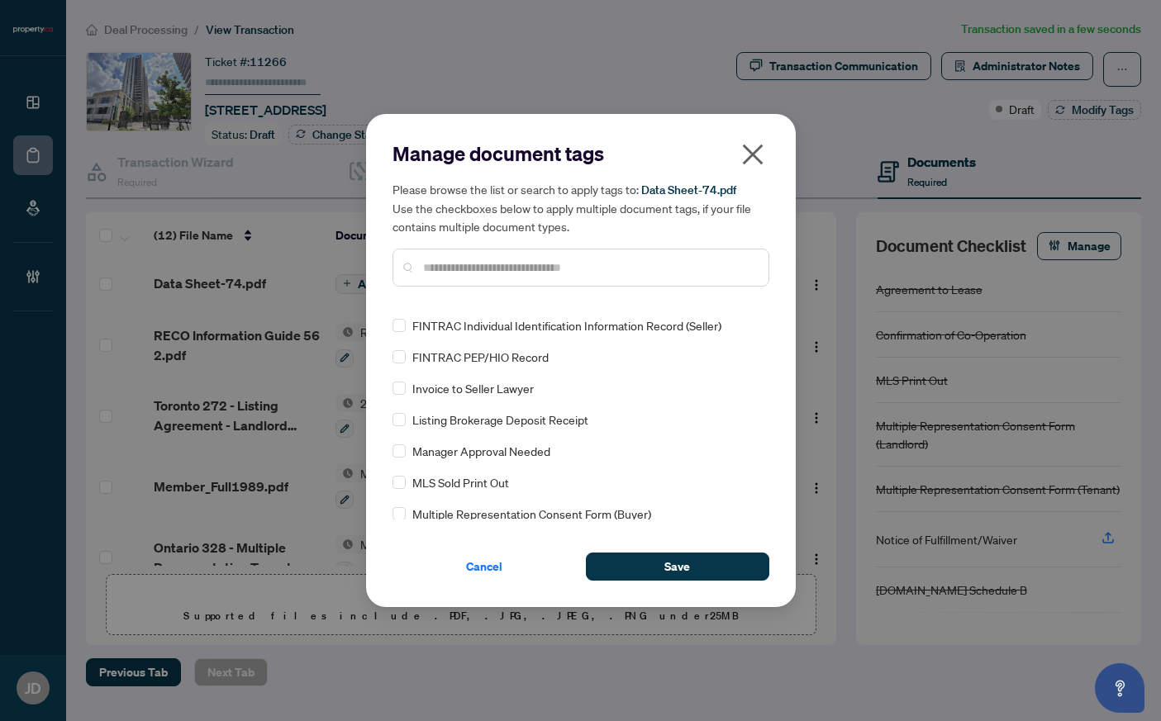
scroll to position [0, 0]
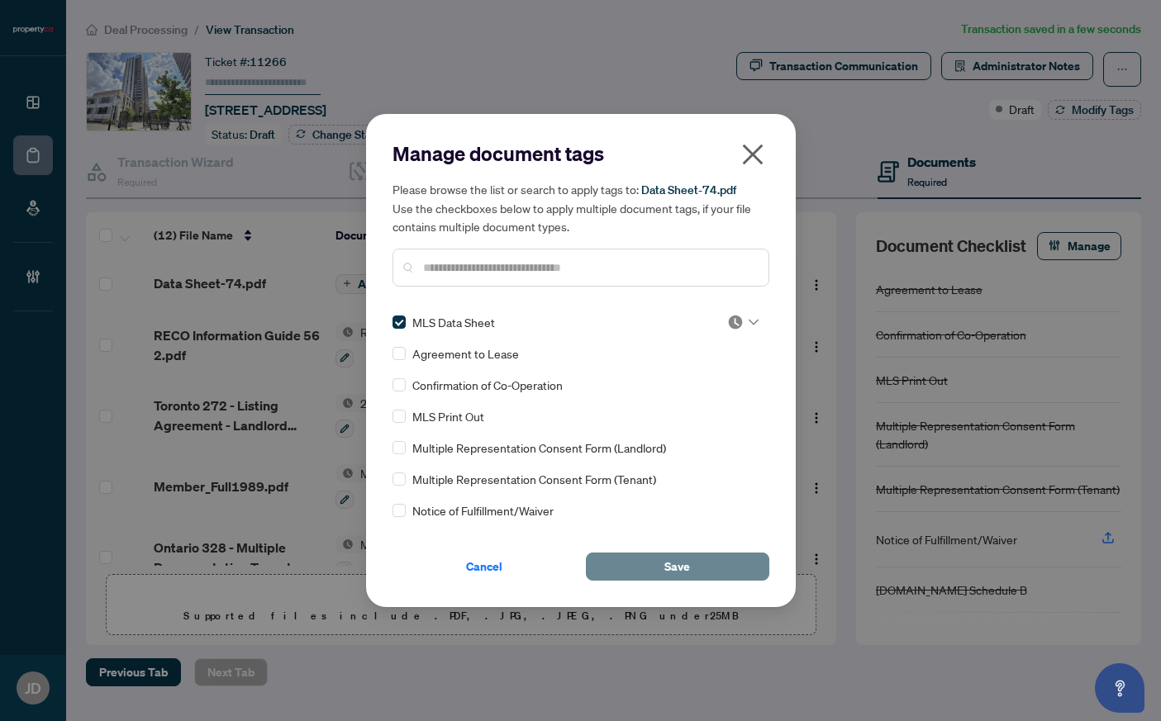
click at [649, 569] on button "Save" at bounding box center [677, 567] width 183 height 28
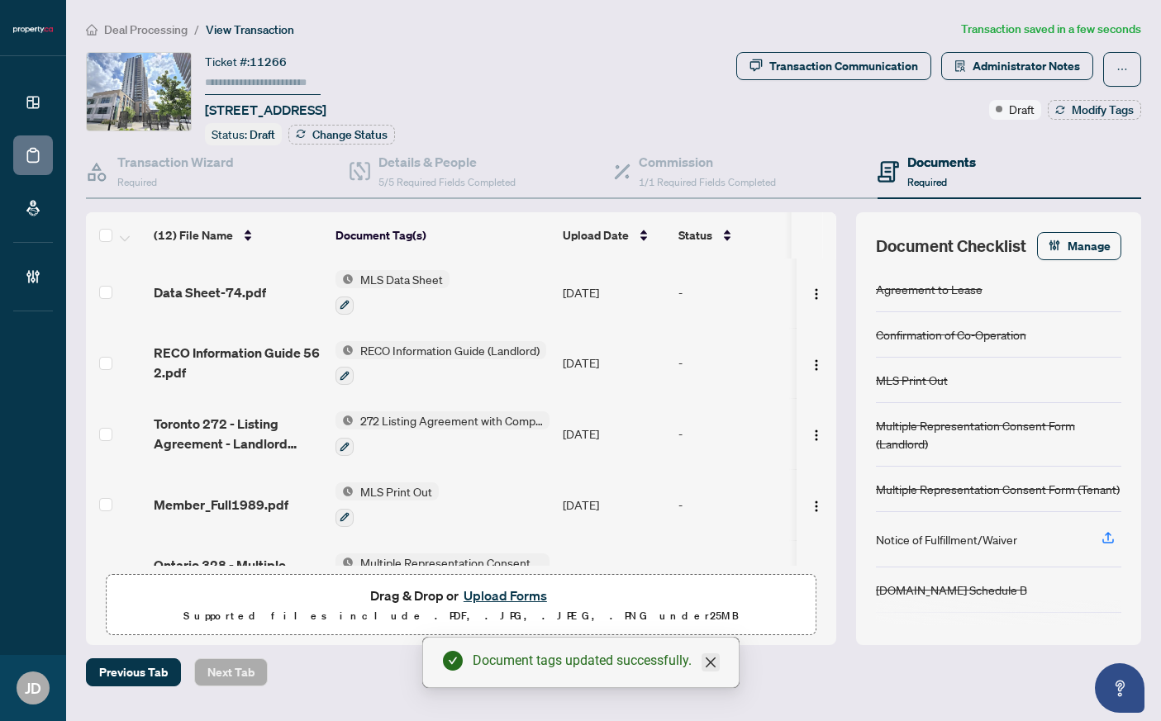
click at [716, 663] on icon "close" at bounding box center [710, 662] width 13 height 13
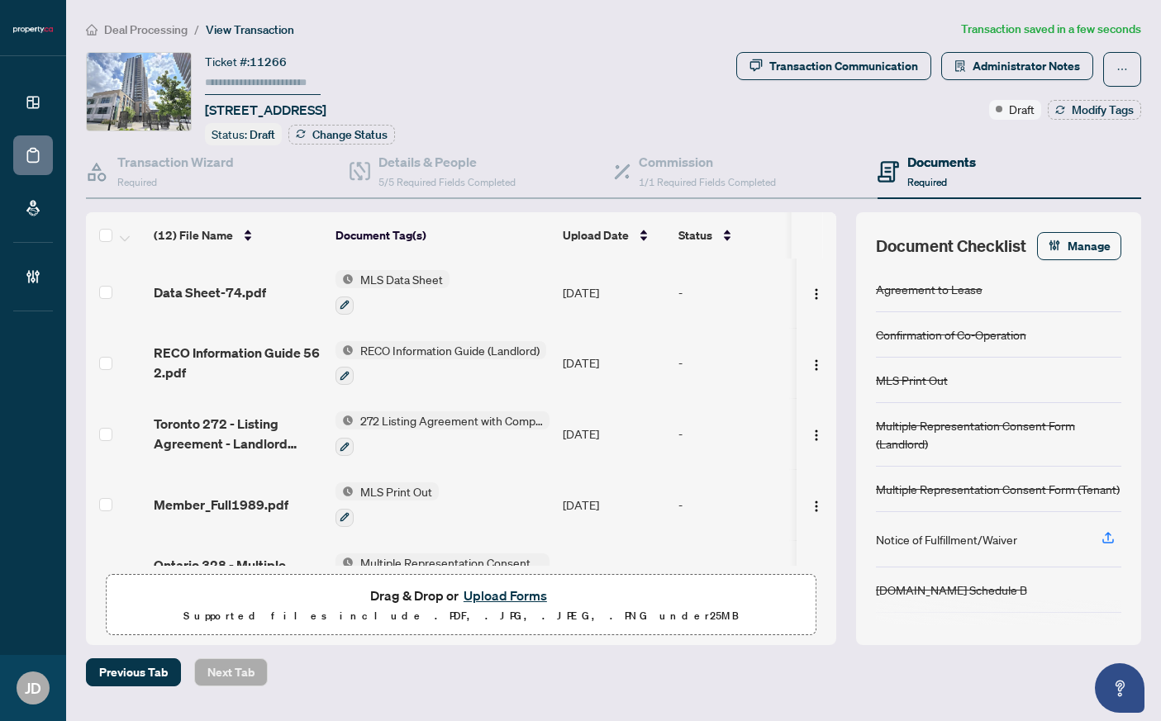
click at [834, 677] on div "Previous Tab Next Tab" at bounding box center [613, 672] width 1055 height 28
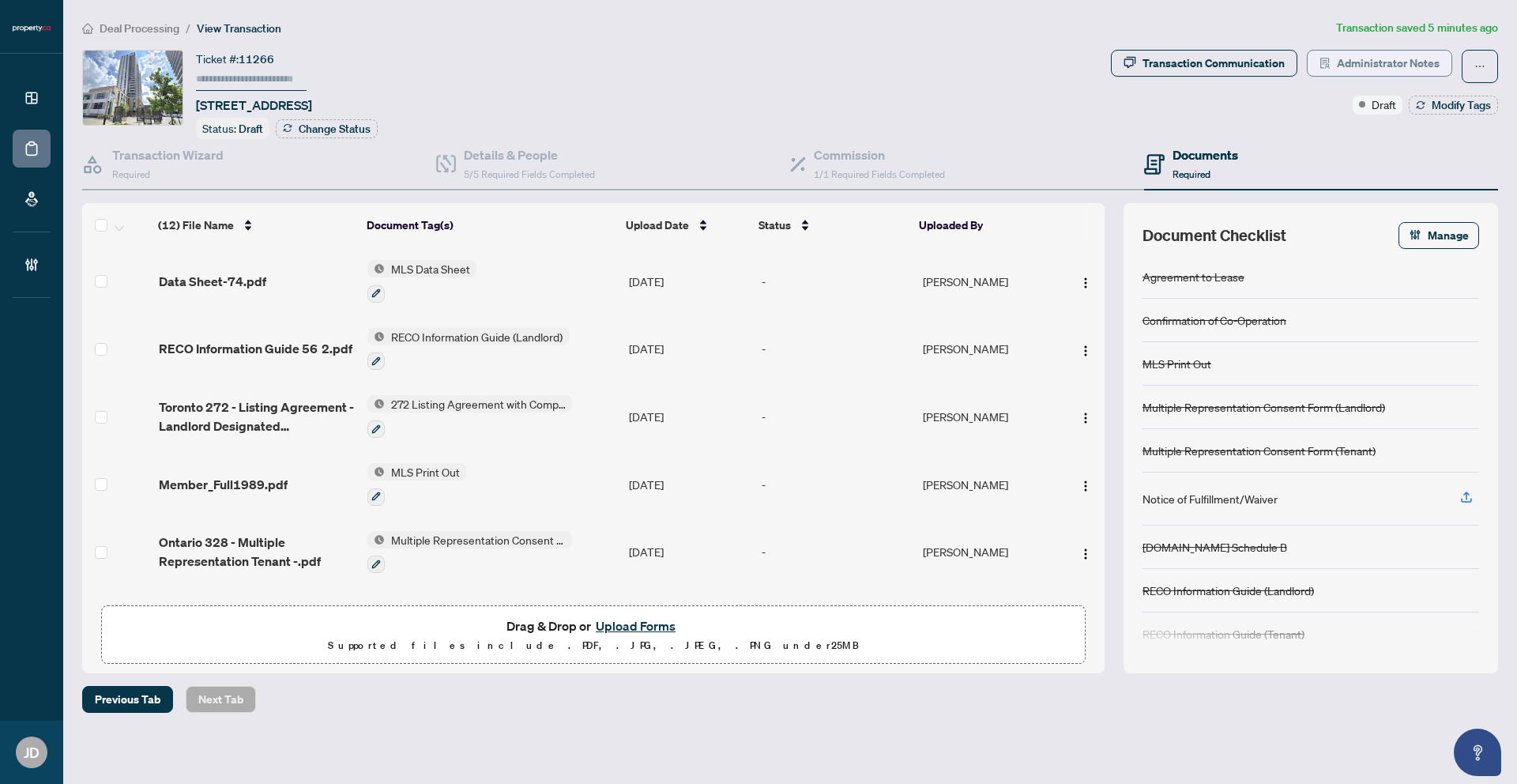
click at [1219, 69] on span "Administrator Notes" at bounding box center [1388, 63] width 102 height 25
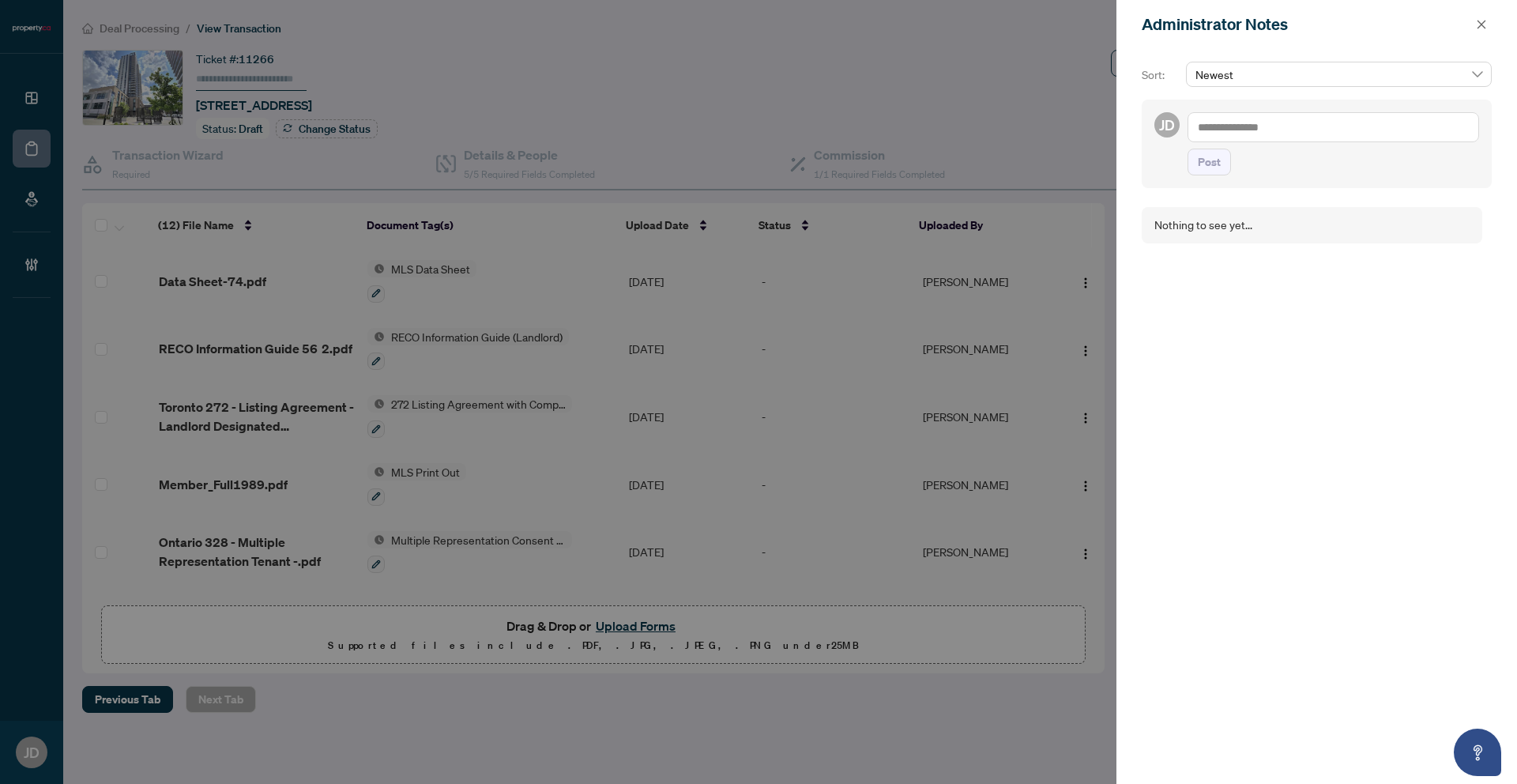
click at [1219, 130] on textarea at bounding box center [1333, 126] width 292 height 30
drag, startPoint x: 1475, startPoint y: 69, endPoint x: 1466, endPoint y: 48, distance: 22.8
click at [1219, 67] on div "Newest" at bounding box center [1339, 74] width 306 height 25
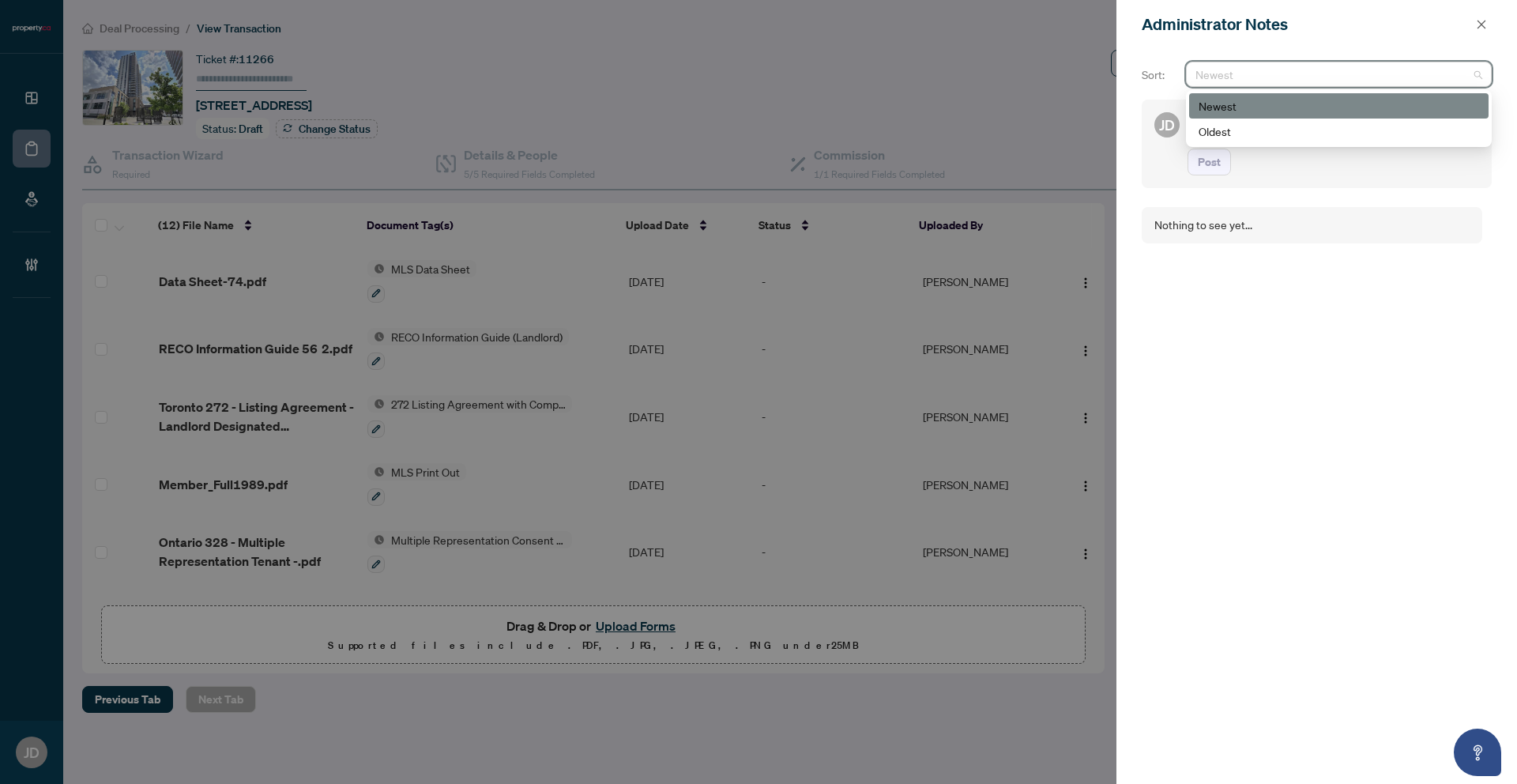
click at [1219, 74] on span "Newest" at bounding box center [1339, 74] width 287 height 24
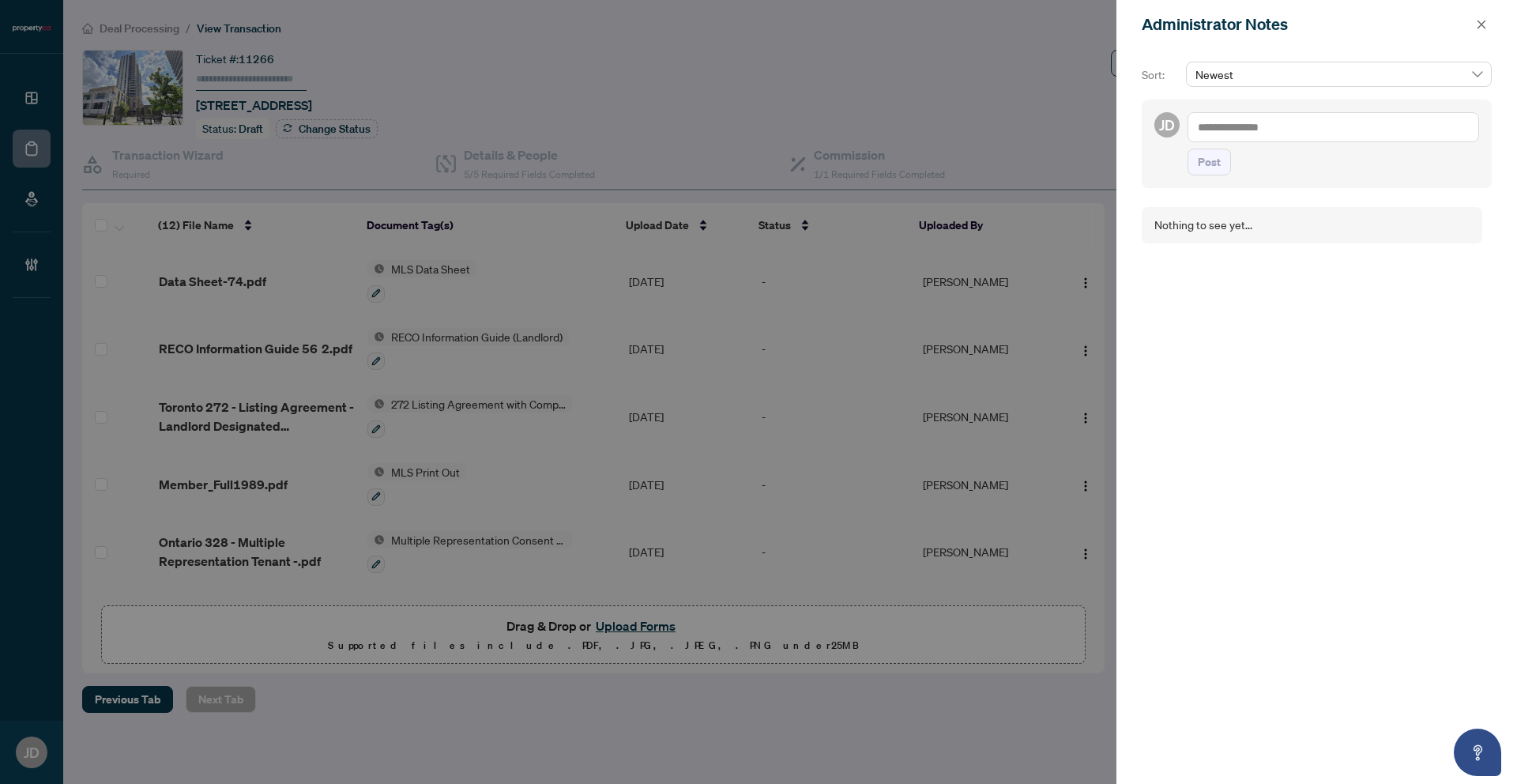
click at [1219, 118] on textarea at bounding box center [1333, 126] width 292 height 30
type textarea "**********"
click at [1204, 165] on span "Post" at bounding box center [1209, 162] width 23 height 25
click at [1219, 27] on icon "close" at bounding box center [1482, 25] width 11 height 11
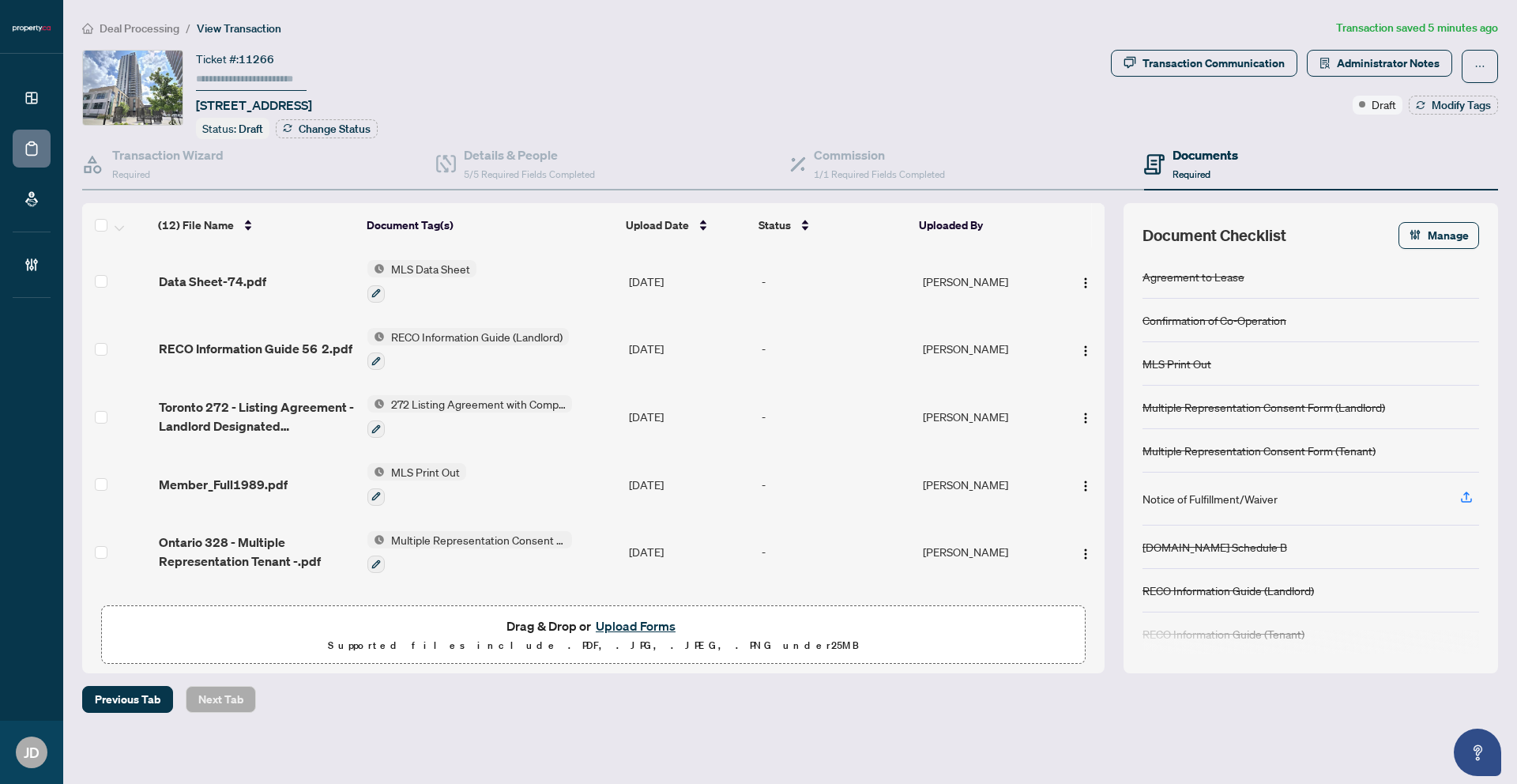
drag, startPoint x: 1083, startPoint y: 82, endPoint x: 818, endPoint y: 96, distance: 265.4
click at [1059, 85] on div "Ticket #: 11266 [STREET_ADDRESS] Status: Draft Change Status" at bounding box center [593, 94] width 1022 height 89
click at [144, 32] on span "Deal Processing" at bounding box center [139, 28] width 79 height 14
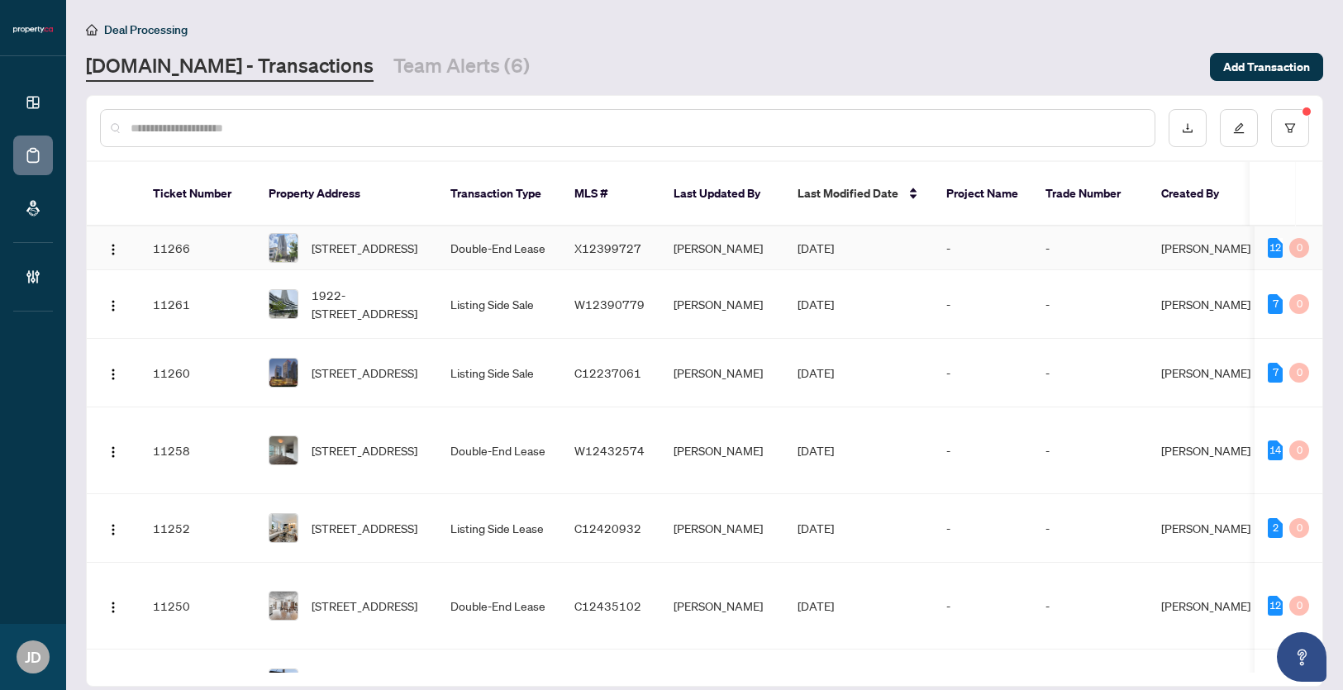
click at [705, 232] on td "[PERSON_NAME]" at bounding box center [722, 248] width 124 height 44
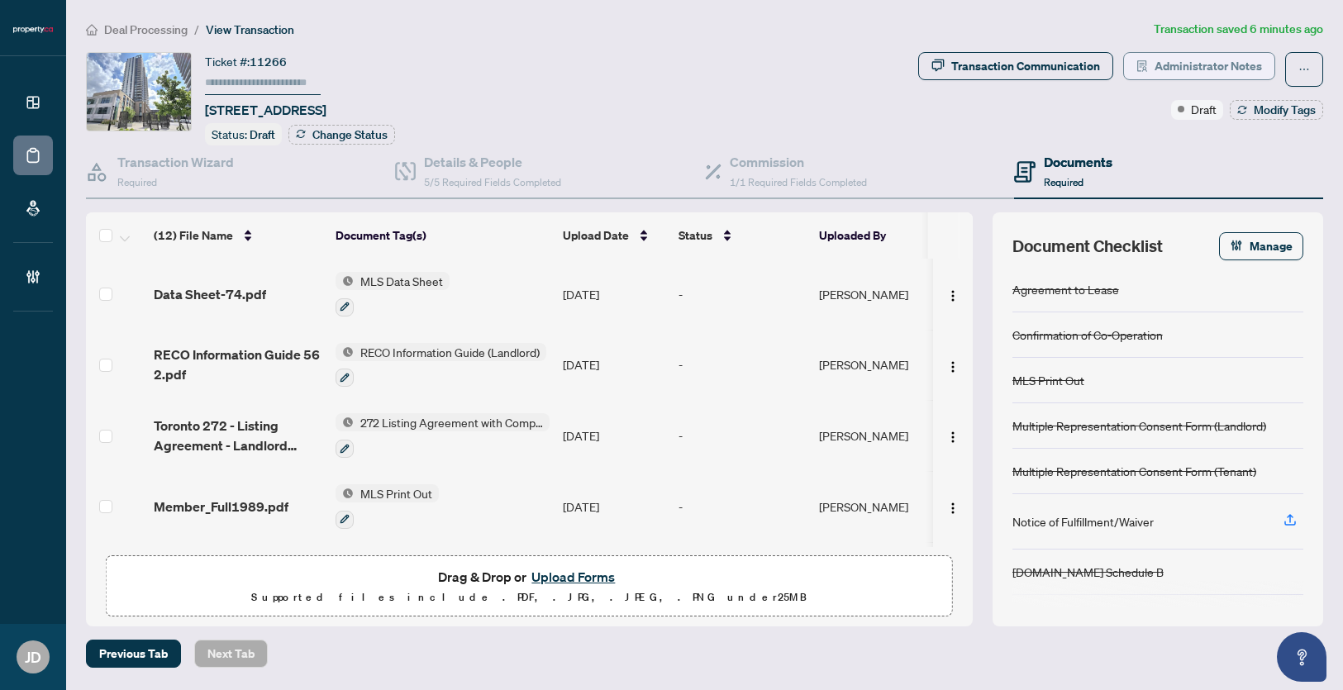
click at [1232, 60] on span "Administrator Notes" at bounding box center [1207, 66] width 107 height 26
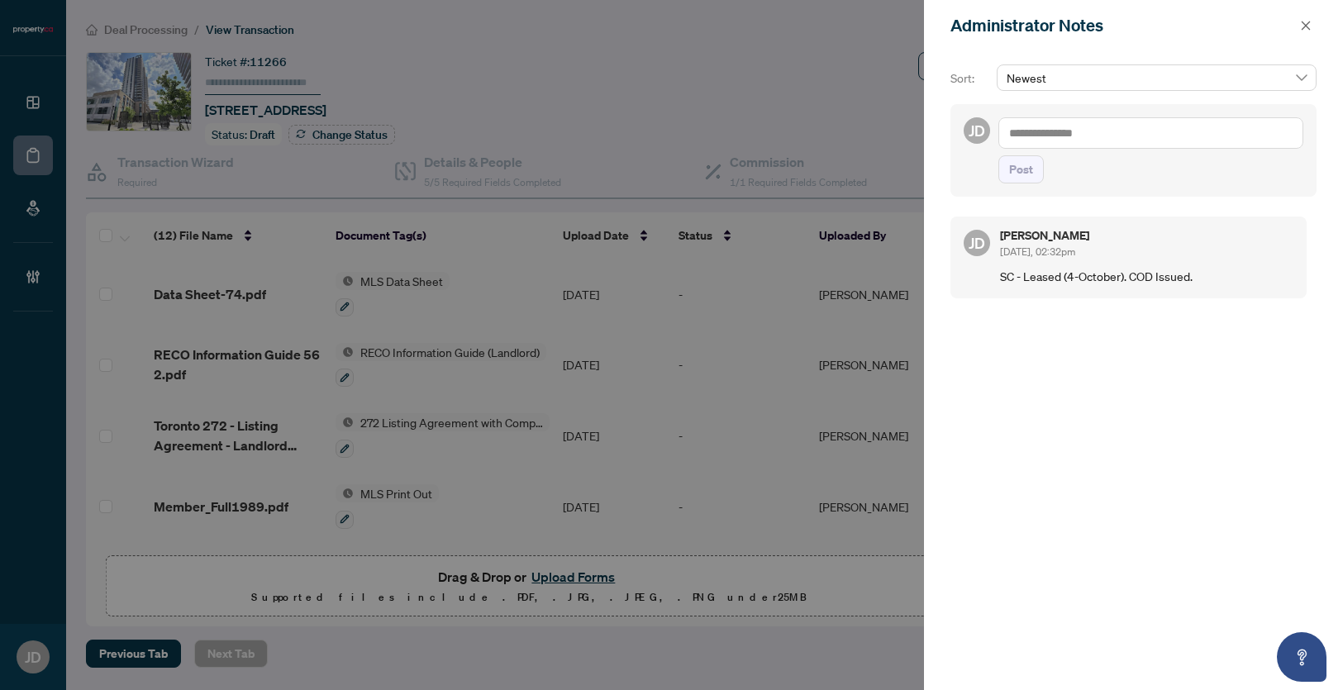
click at [1100, 133] on textarea at bounding box center [1150, 132] width 305 height 31
type textarea "**********"
click at [1034, 172] on button "Post" at bounding box center [1020, 169] width 45 height 28
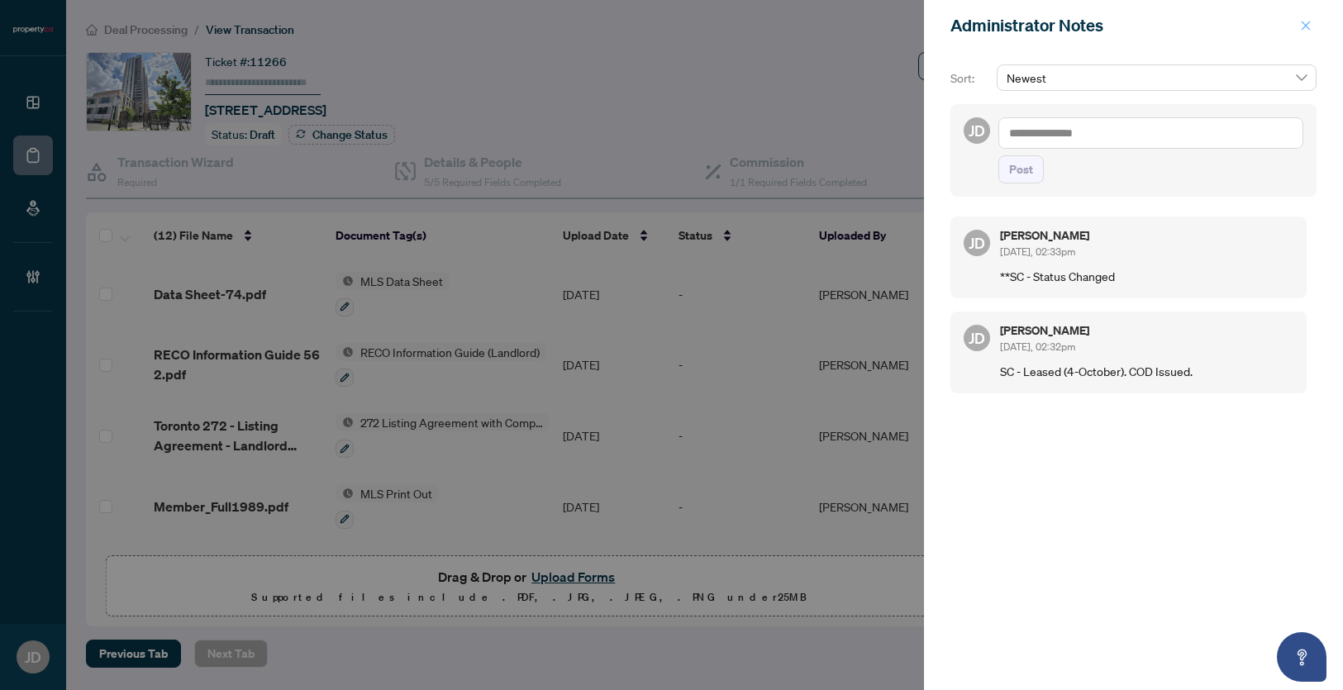
click at [1274, 25] on icon "close" at bounding box center [1305, 25] width 9 height 9
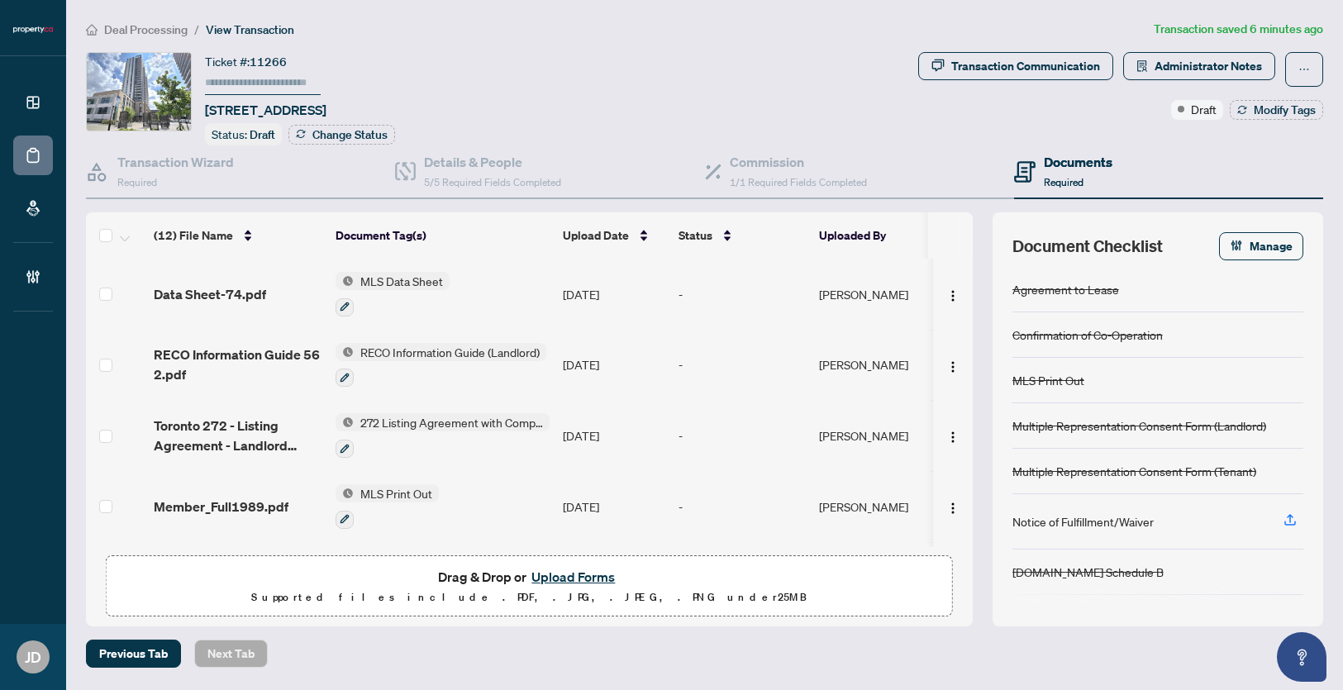
click at [832, 97] on div "Ticket #: 11266 [STREET_ADDRESS] Status: Draft Change Status" at bounding box center [498, 98] width 825 height 93
click at [144, 28] on span "Deal Processing" at bounding box center [145, 29] width 83 height 15
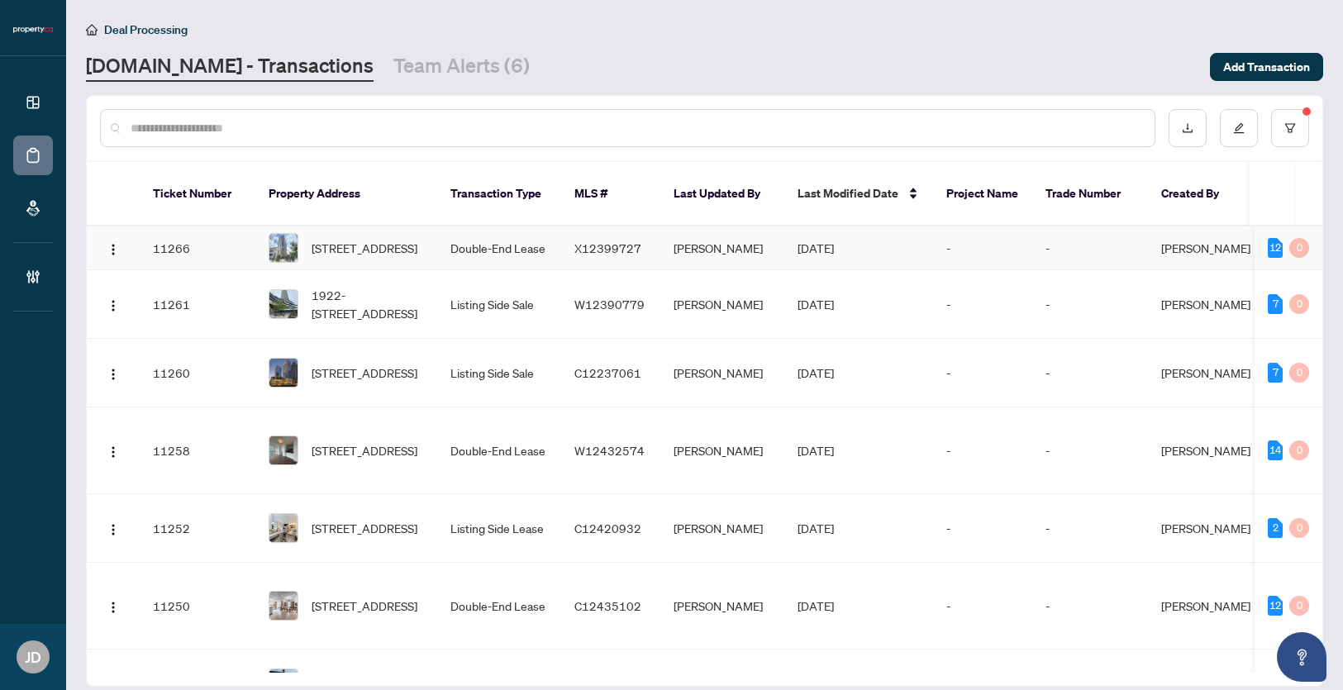
click at [497, 230] on td "Double-End Lease" at bounding box center [499, 248] width 124 height 44
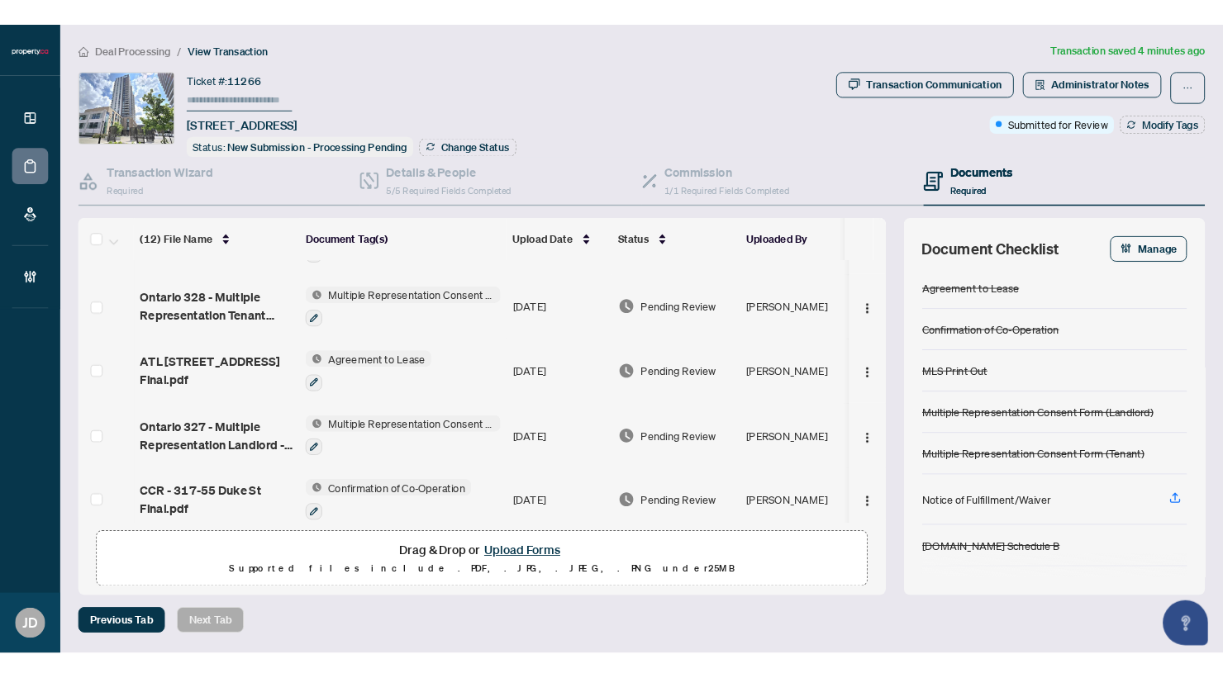
scroll to position [321, 0]
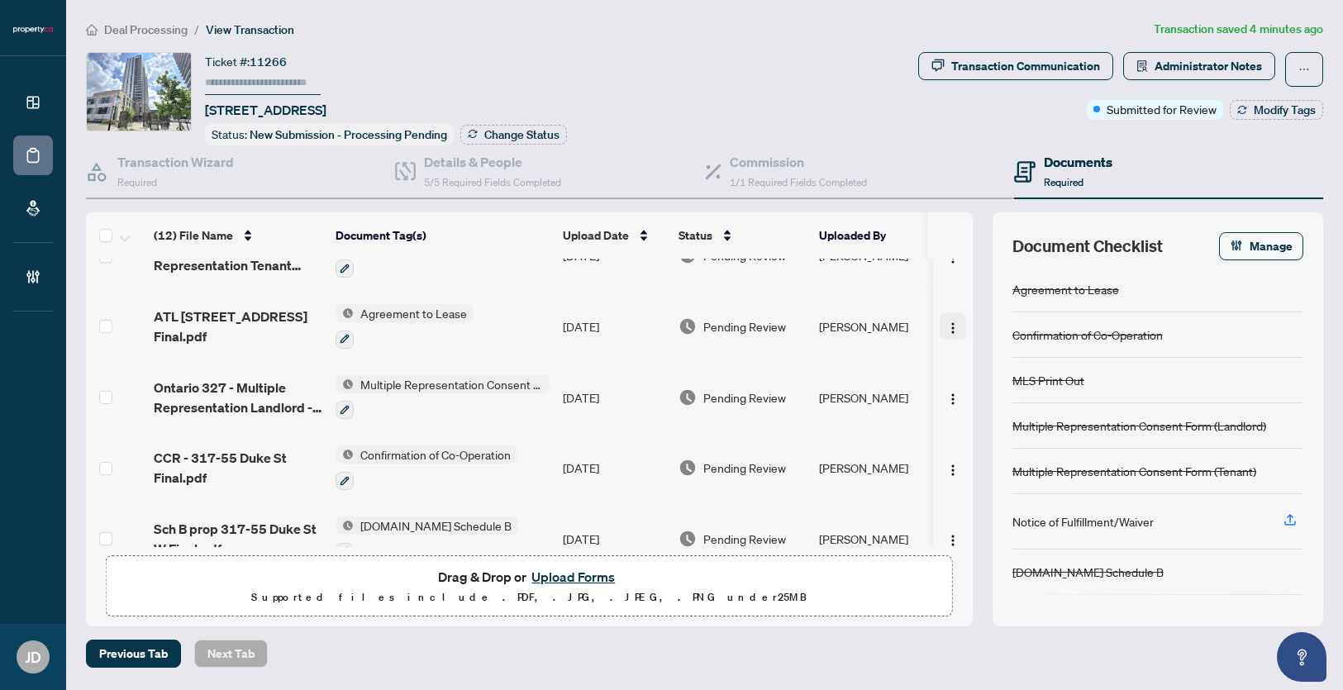
click at [946, 321] on img "button" at bounding box center [952, 327] width 13 height 13
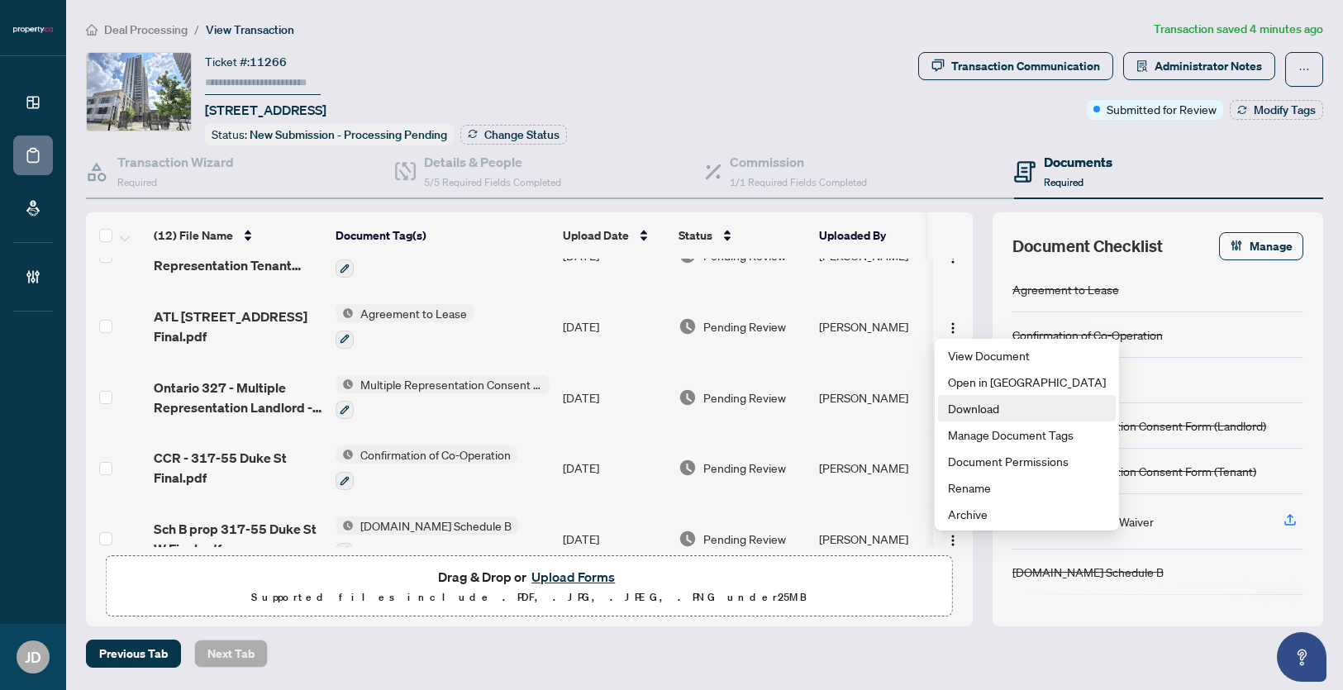
click at [980, 412] on span "Download" at bounding box center [1027, 408] width 158 height 18
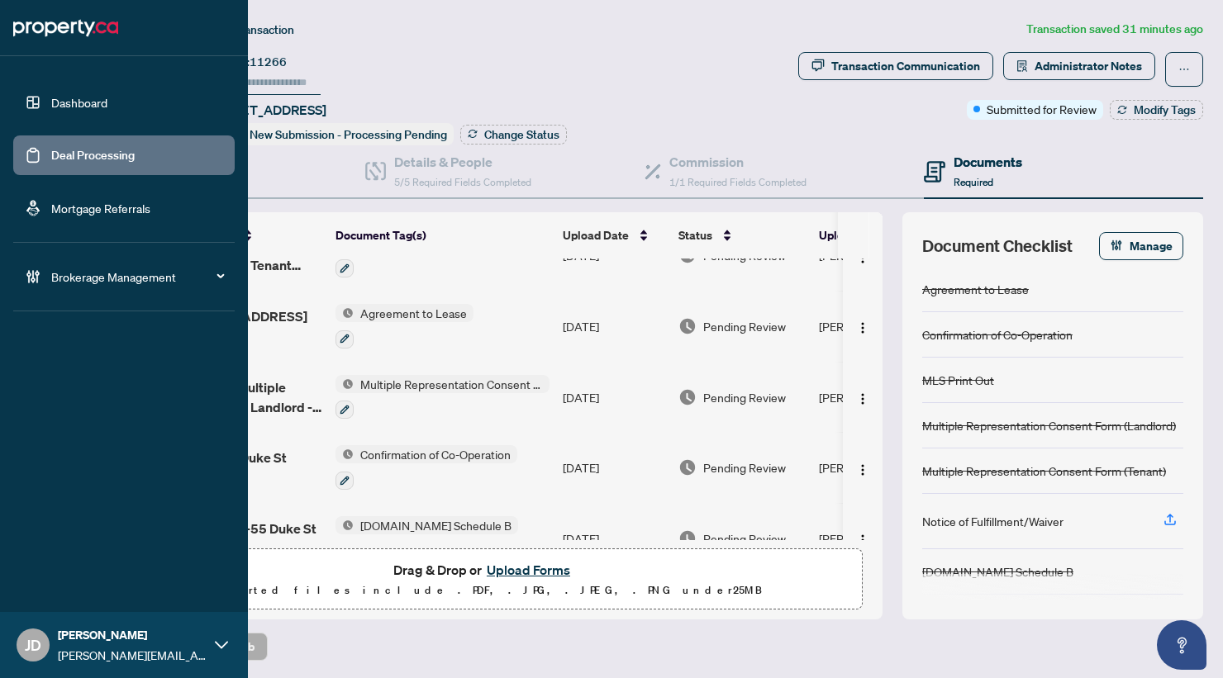
drag, startPoint x: 33, startPoint y: 159, endPoint x: 308, endPoint y: 87, distance: 284.3
click at [51, 159] on link "Deal Processing" at bounding box center [92, 155] width 83 height 15
